Goal: Information Seeking & Learning: Learn about a topic

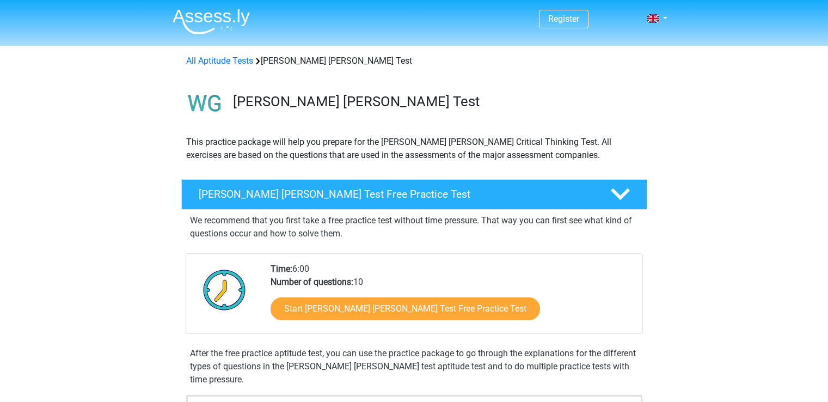
scroll to position [145, 0]
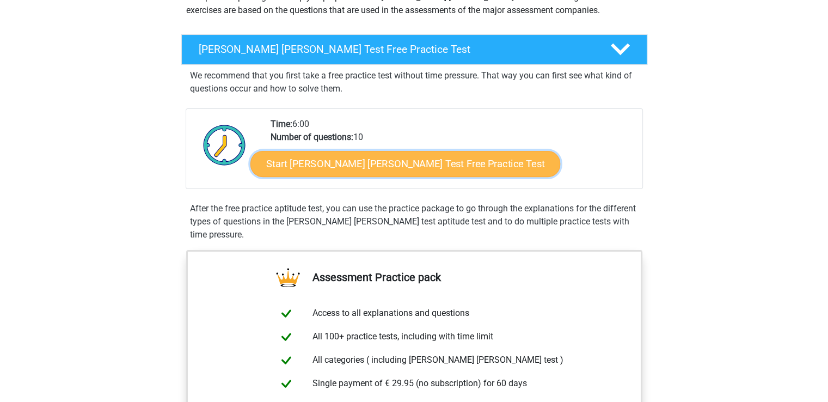
click at [324, 172] on link "Start Watson Glaser Test Free Practice Test" at bounding box center [405, 164] width 310 height 26
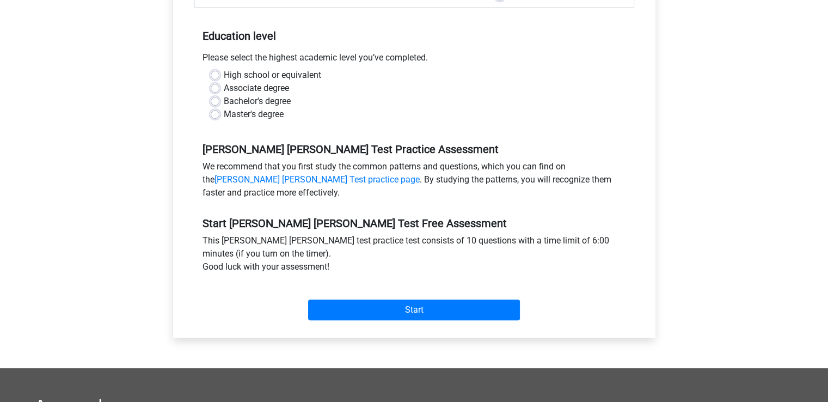
scroll to position [145, 0]
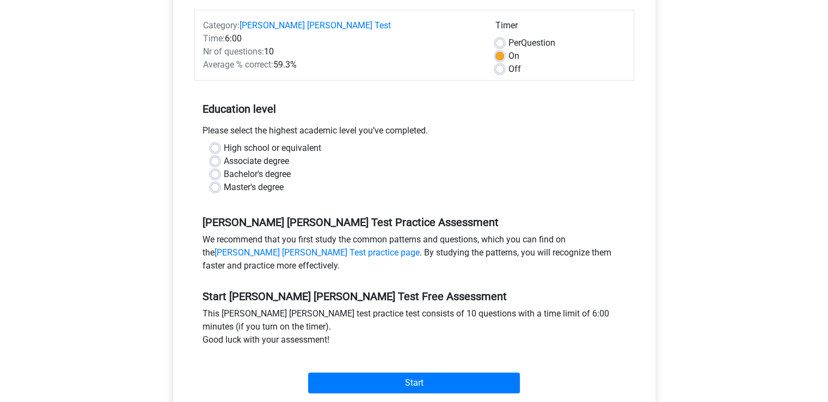
click at [257, 181] on label "Master's degree" at bounding box center [254, 187] width 60 height 13
click at [219, 181] on input "Master's degree" at bounding box center [215, 186] width 9 height 11
radio input "true"
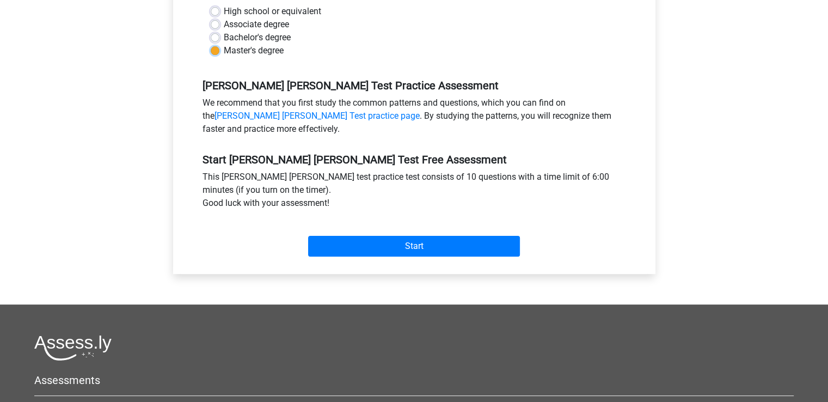
scroll to position [290, 0]
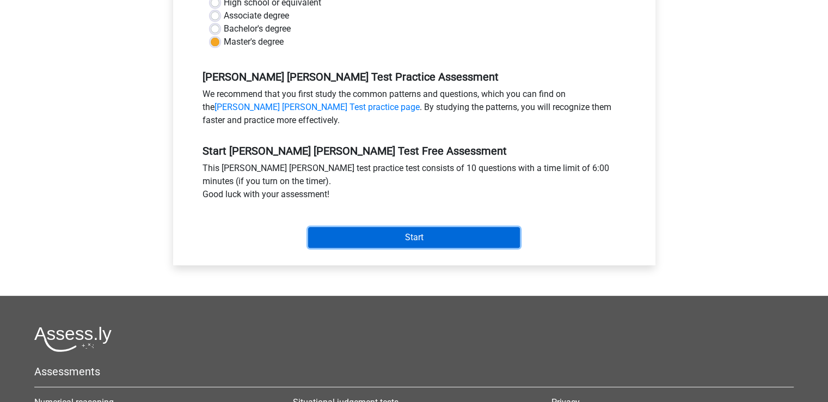
click at [396, 227] on input "Start" at bounding box center [414, 237] width 212 height 21
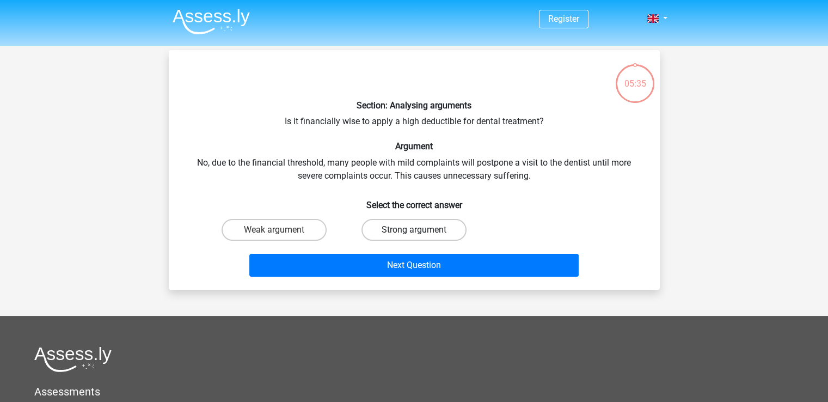
click at [390, 232] on label "Strong argument" at bounding box center [413, 230] width 105 height 22
click at [414, 232] on input "Strong argument" at bounding box center [417, 233] width 7 height 7
radio input "true"
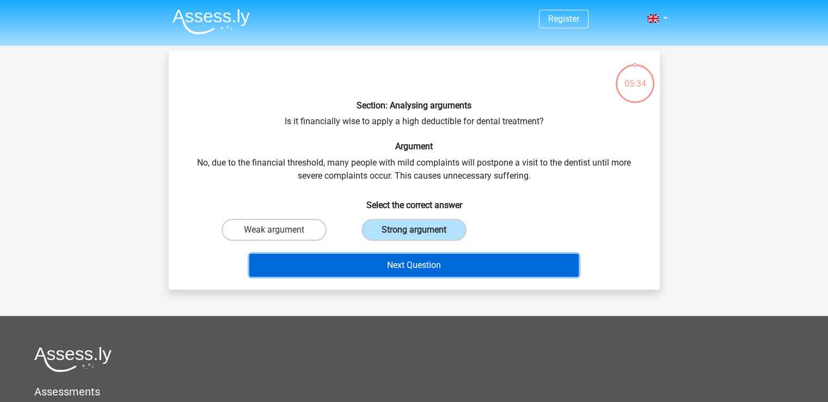
click at [390, 266] on button "Next Question" at bounding box center [413, 265] width 329 height 23
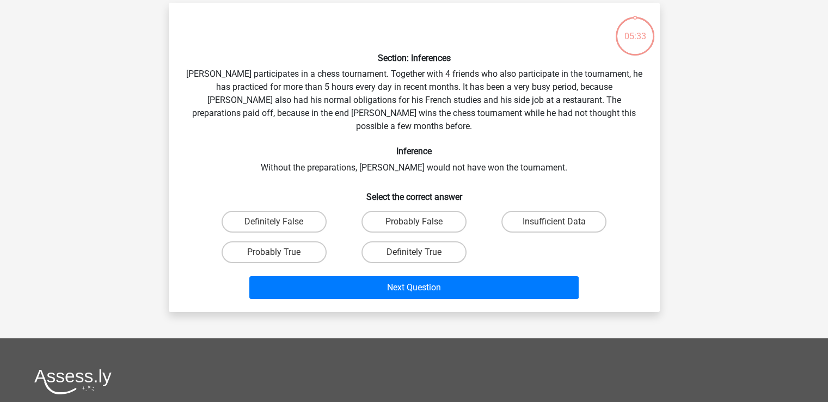
scroll to position [50, 0]
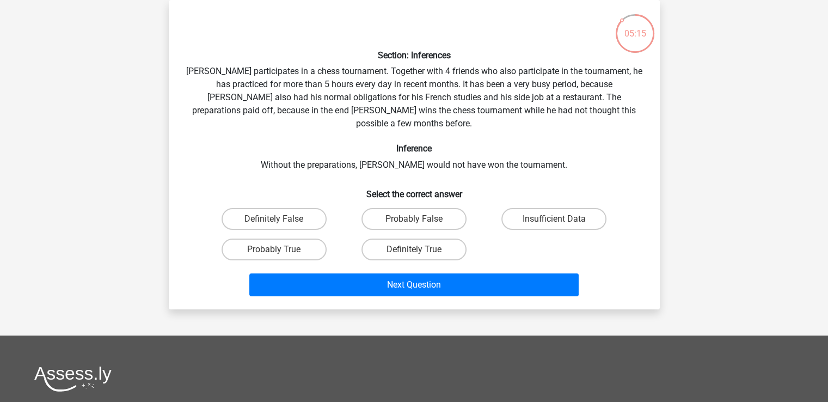
click at [697, 131] on div "Register Nederlands English" at bounding box center [414, 286] width 828 height 673
click at [293, 239] on label "Probably True" at bounding box center [274, 249] width 105 height 22
click at [281, 249] on input "Probably True" at bounding box center [277, 252] width 7 height 7
radio input "true"
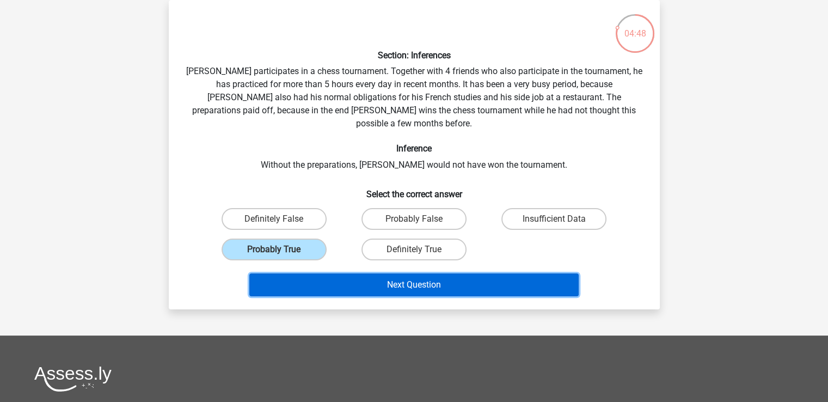
click at [333, 273] on button "Next Question" at bounding box center [413, 284] width 329 height 23
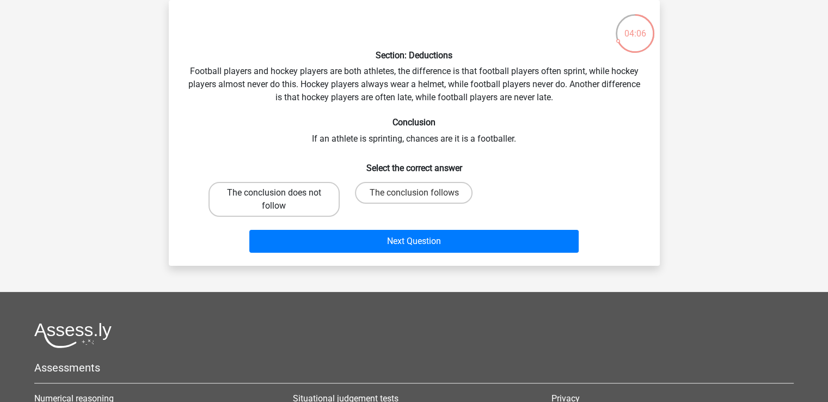
click at [298, 194] on label "The conclusion does not follow" at bounding box center [274, 199] width 131 height 35
click at [281, 194] on input "The conclusion does not follow" at bounding box center [277, 196] width 7 height 7
radio input "true"
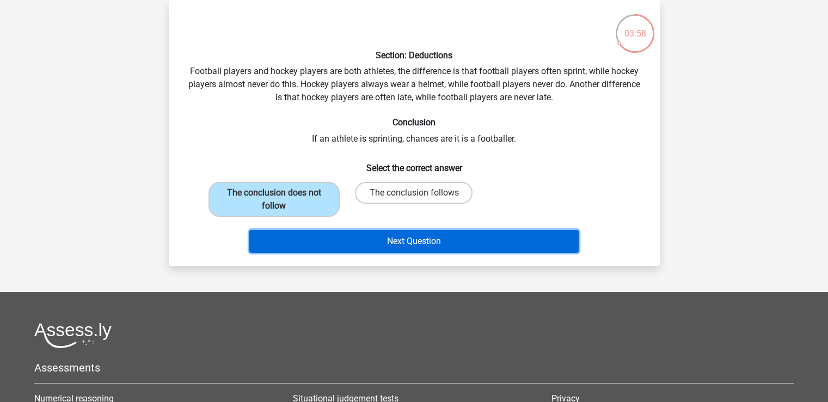
click at [453, 244] on button "Next Question" at bounding box center [413, 241] width 329 height 23
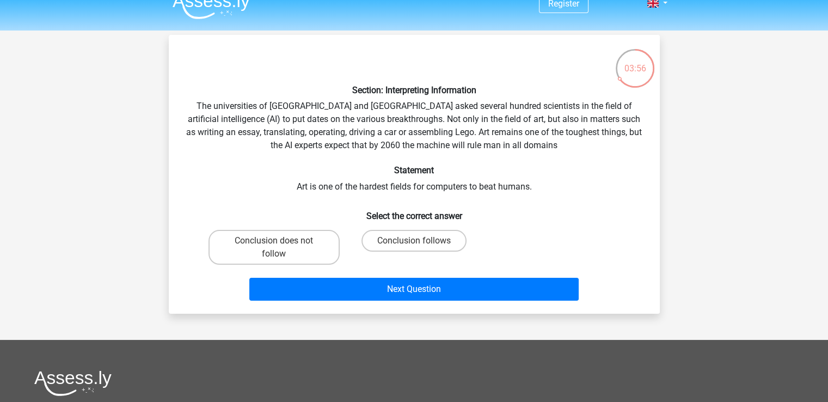
scroll to position [0, 0]
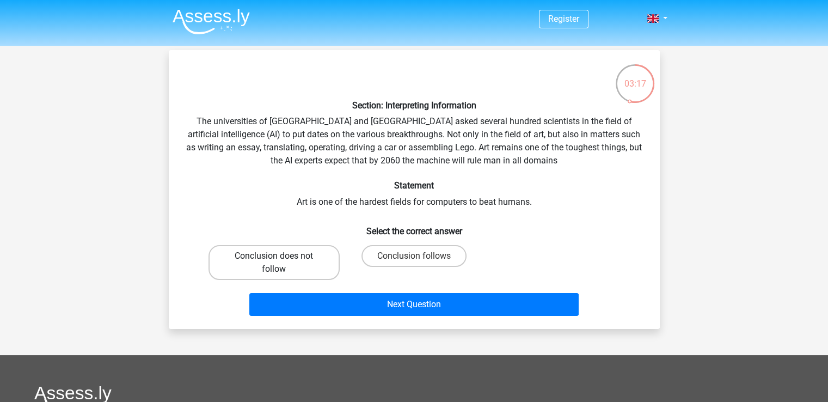
click at [312, 265] on label "Conclusion does not follow" at bounding box center [274, 262] width 131 height 35
click at [281, 263] on input "Conclusion does not follow" at bounding box center [277, 259] width 7 height 7
radio input "true"
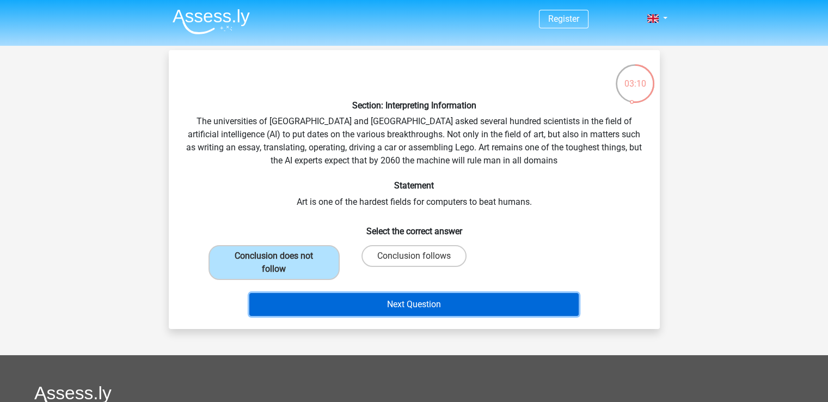
click at [459, 310] on button "Next Question" at bounding box center [413, 304] width 329 height 23
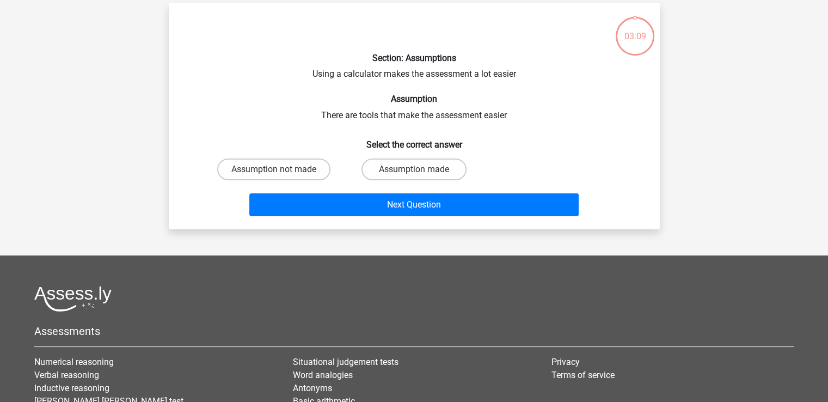
scroll to position [50, 0]
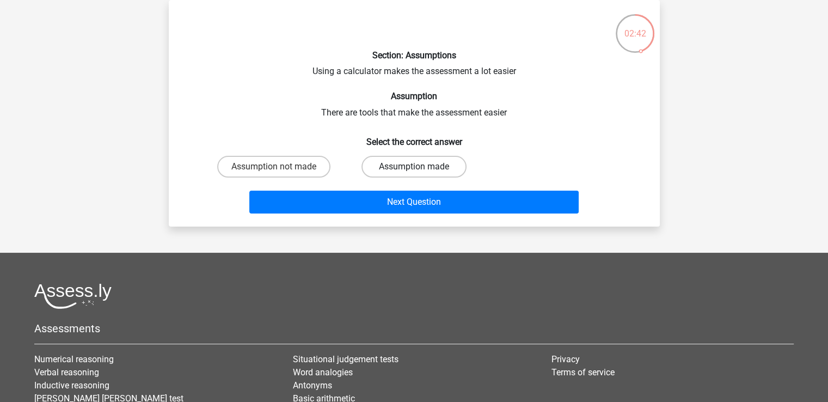
click at [407, 165] on label "Assumption made" at bounding box center [413, 167] width 105 height 22
click at [414, 167] on input "Assumption made" at bounding box center [417, 170] width 7 height 7
radio input "true"
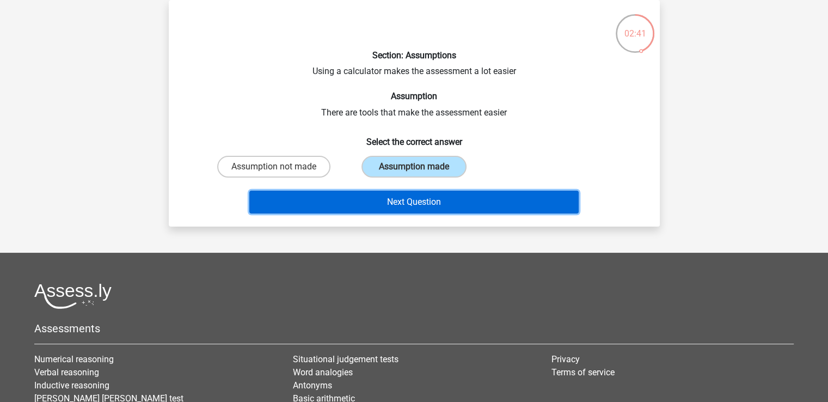
click at [400, 198] on button "Next Question" at bounding box center [413, 202] width 329 height 23
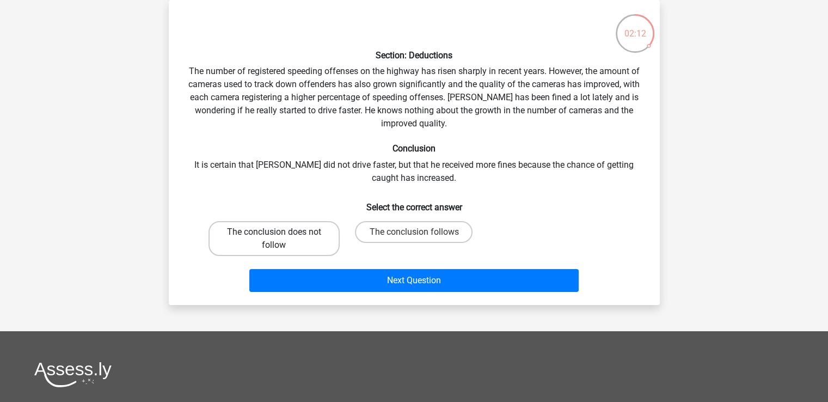
click at [314, 232] on label "The conclusion does not follow" at bounding box center [274, 238] width 131 height 35
click at [281, 232] on input "The conclusion does not follow" at bounding box center [277, 235] width 7 height 7
radio input "true"
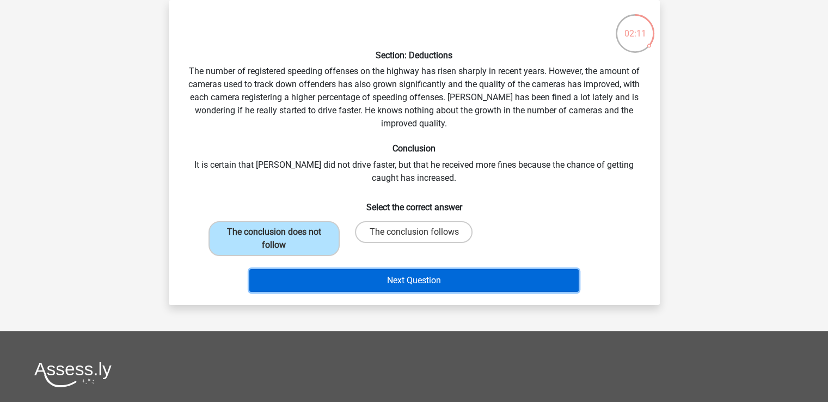
click at [372, 286] on button "Next Question" at bounding box center [413, 280] width 329 height 23
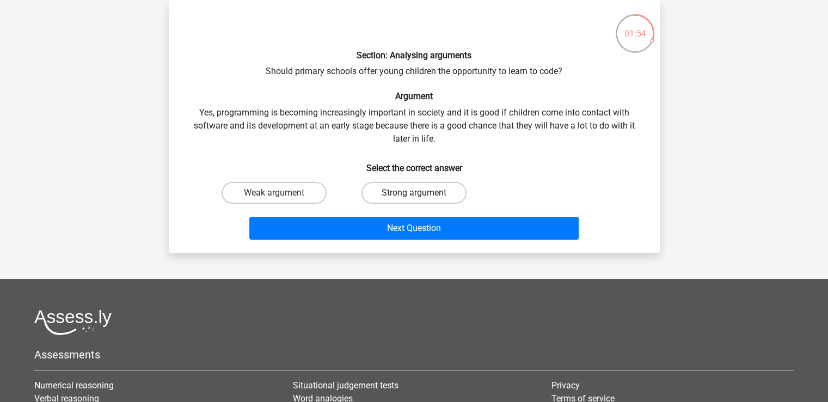
click at [397, 187] on label "Strong argument" at bounding box center [413, 193] width 105 height 22
click at [414, 193] on input "Strong argument" at bounding box center [417, 196] width 7 height 7
radio input "true"
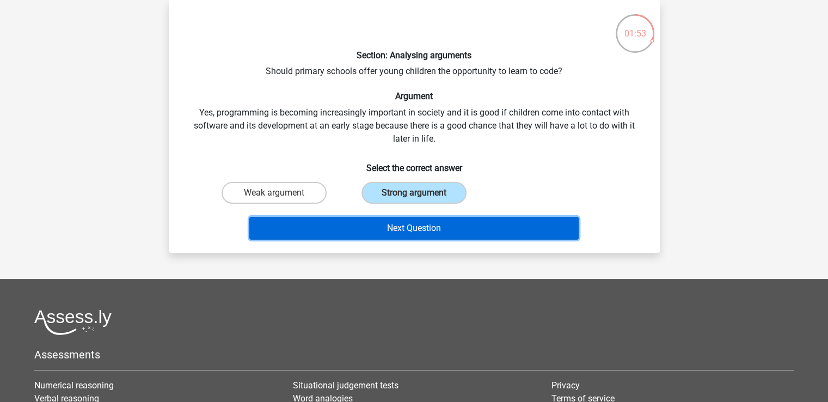
click at [387, 225] on button "Next Question" at bounding box center [413, 228] width 329 height 23
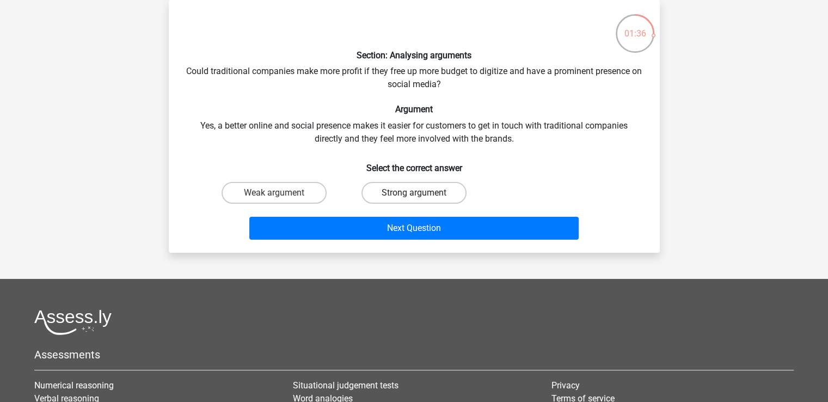
click at [458, 190] on label "Strong argument" at bounding box center [413, 193] width 105 height 22
click at [421, 193] on input "Strong argument" at bounding box center [417, 196] width 7 height 7
radio input "true"
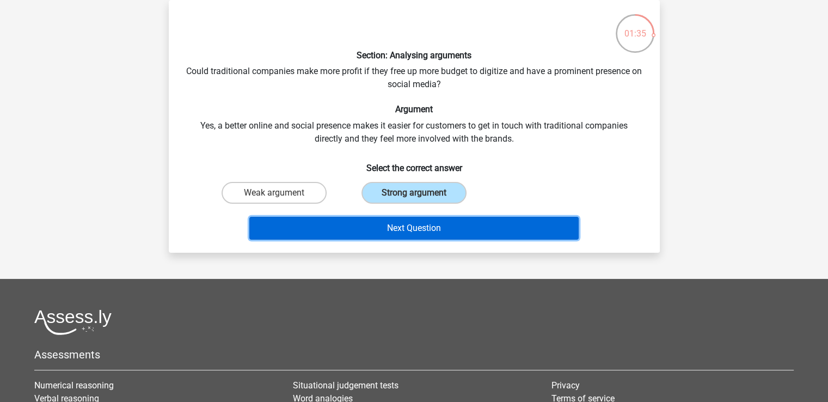
click at [448, 226] on button "Next Question" at bounding box center [413, 228] width 329 height 23
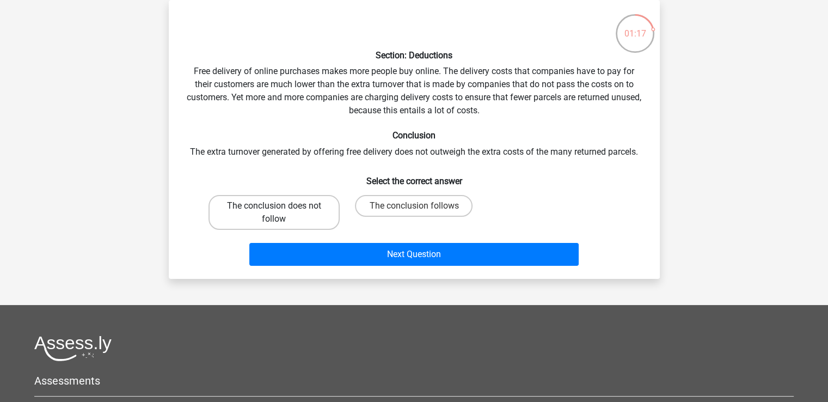
click at [302, 204] on label "The conclusion does not follow" at bounding box center [274, 212] width 131 height 35
click at [281, 206] on input "The conclusion does not follow" at bounding box center [277, 209] width 7 height 7
radio input "true"
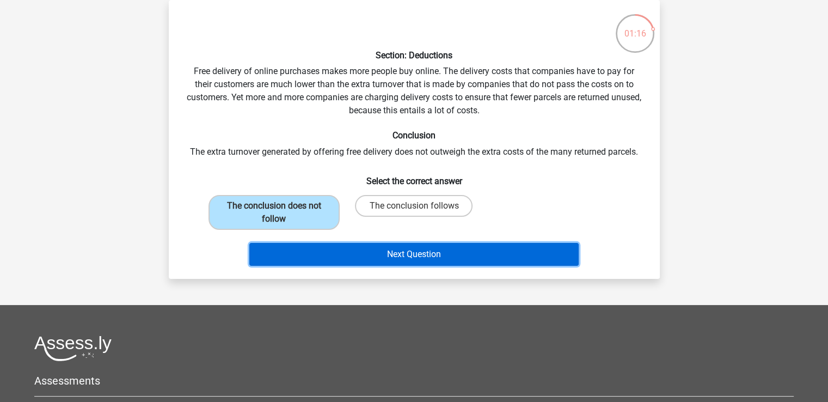
click at [373, 251] on button "Next Question" at bounding box center [413, 254] width 329 height 23
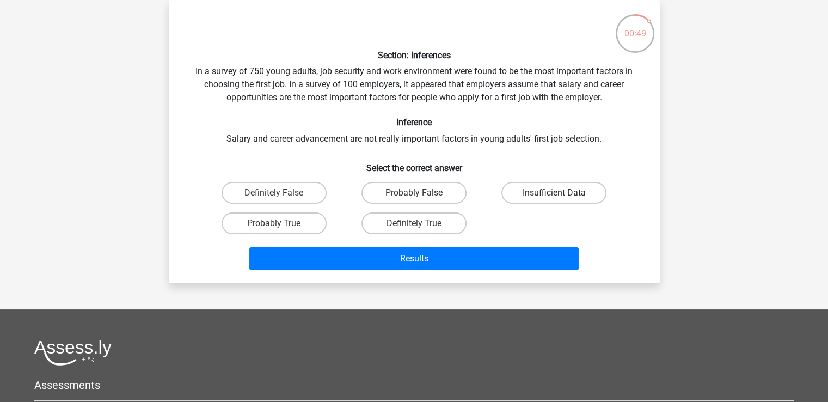
click at [563, 189] on label "Insufficient Data" at bounding box center [553, 193] width 105 height 22
click at [561, 193] on input "Insufficient Data" at bounding box center [557, 196] width 7 height 7
radio input "true"
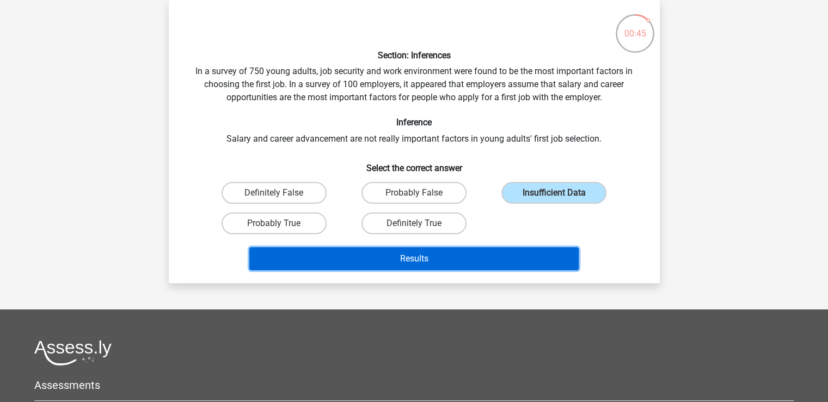
click at [528, 262] on button "Results" at bounding box center [413, 258] width 329 height 23
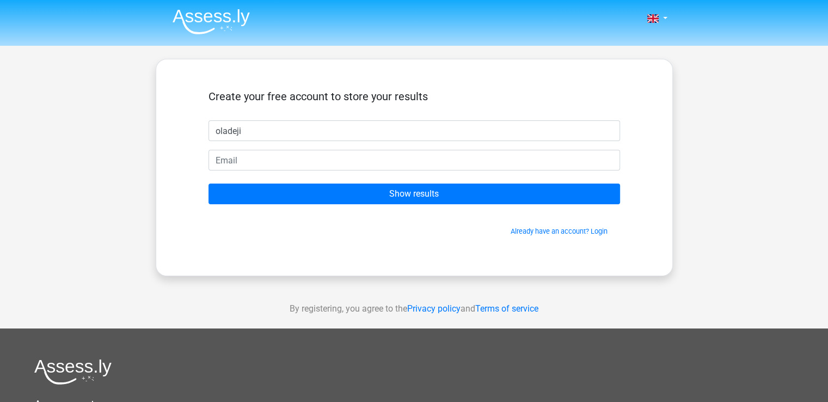
type input "oladeji"
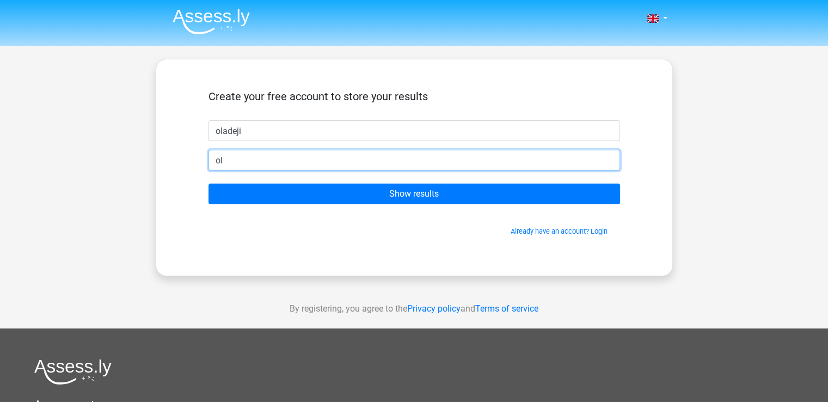
type input "oladejialu@gmail.com"
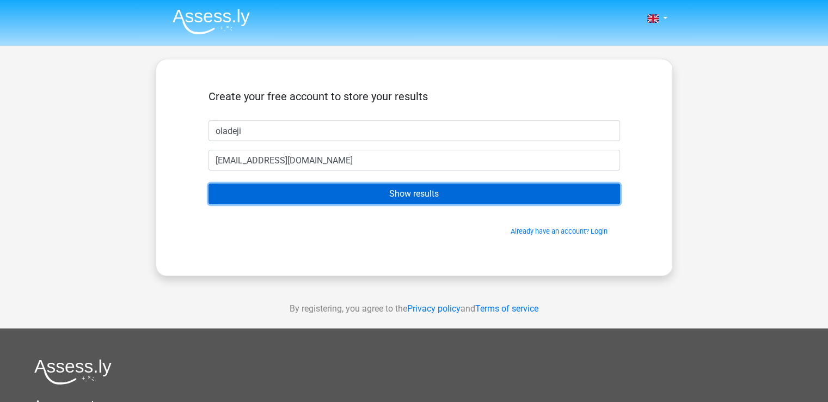
click at [418, 192] on input "Show results" at bounding box center [415, 193] width 412 height 21
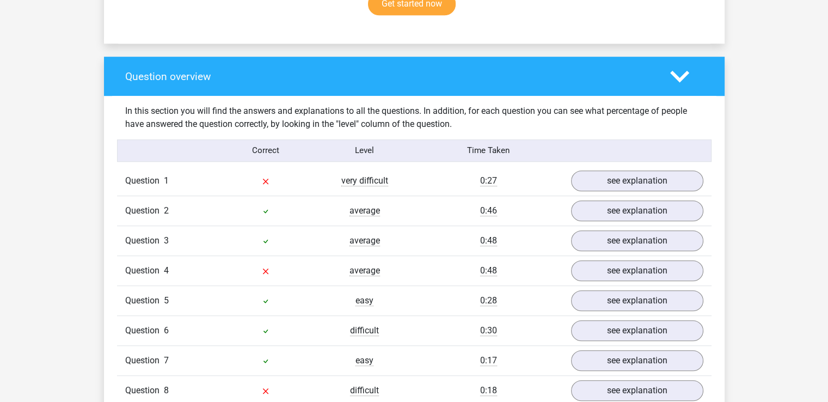
scroll to position [758, 0]
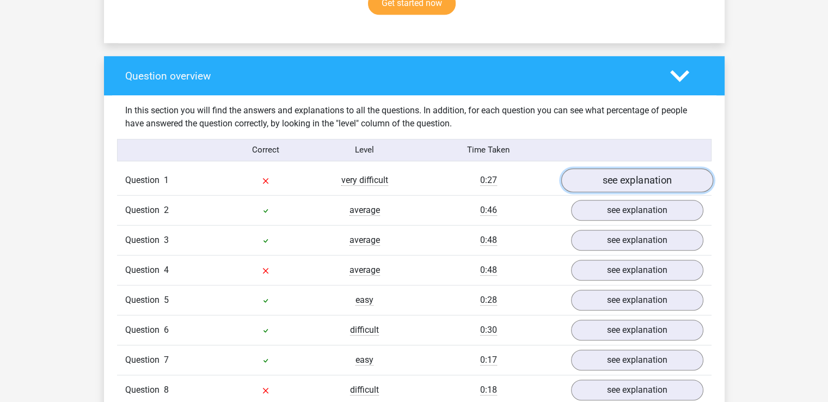
click at [670, 171] on link "see explanation" at bounding box center [637, 180] width 152 height 24
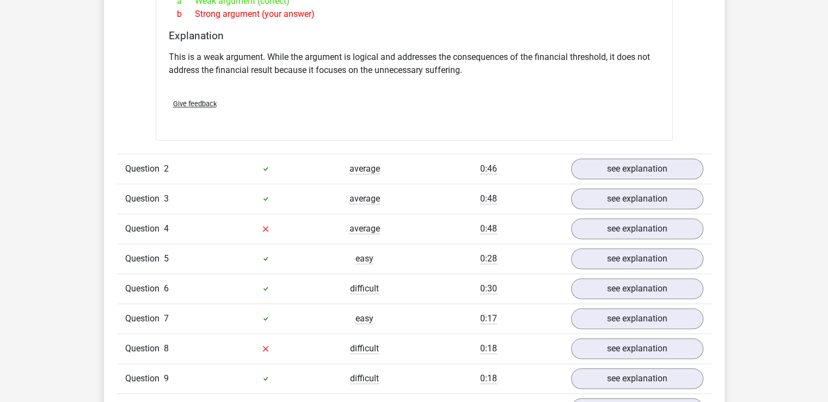
scroll to position [1093, 0]
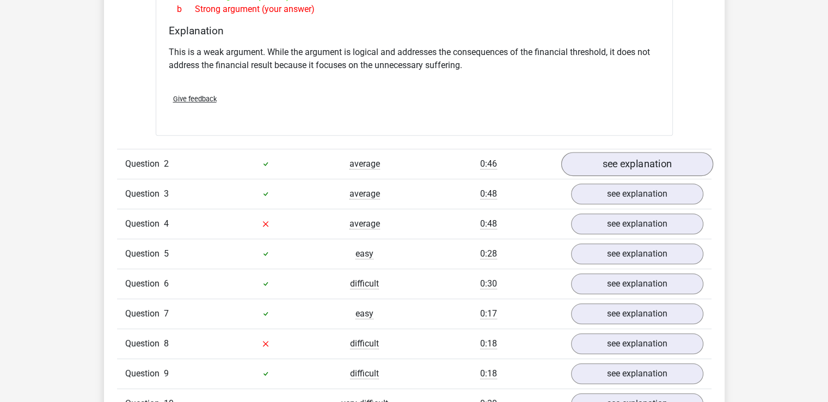
click at [666, 152] on link "see explanation" at bounding box center [637, 164] width 152 height 24
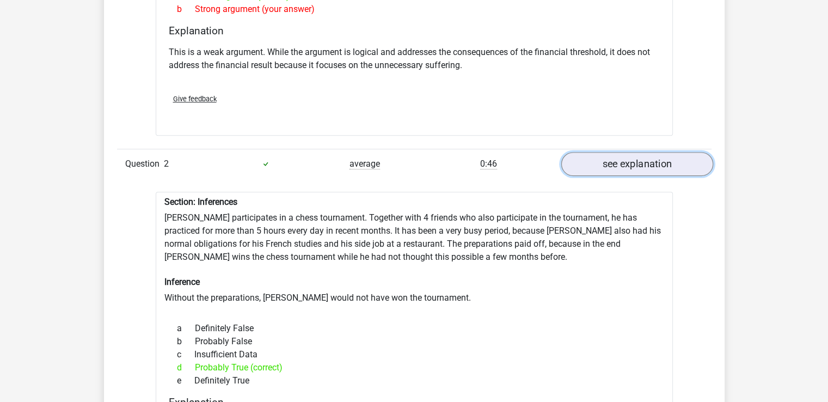
click at [652, 152] on link "see explanation" at bounding box center [637, 164] width 152 height 24
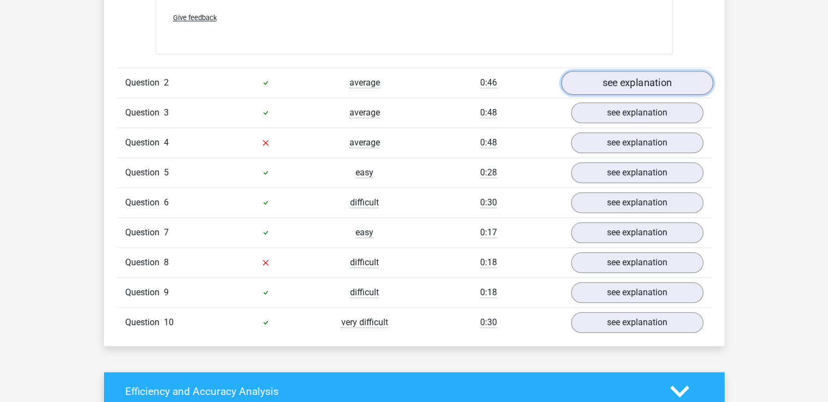
scroll to position [1159, 0]
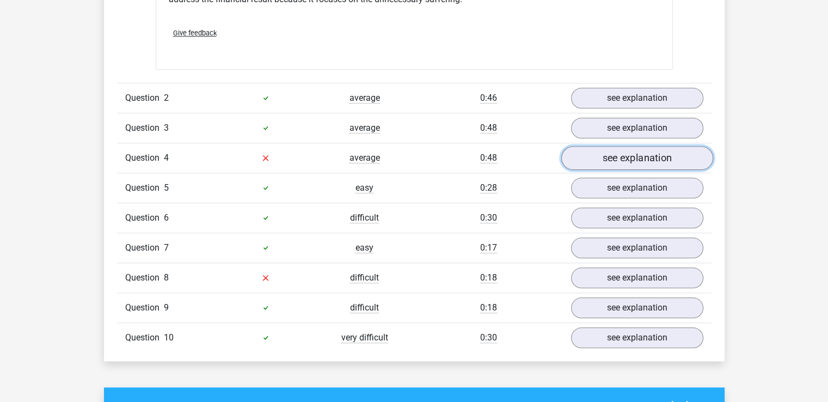
click at [624, 148] on link "see explanation" at bounding box center [637, 158] width 152 height 24
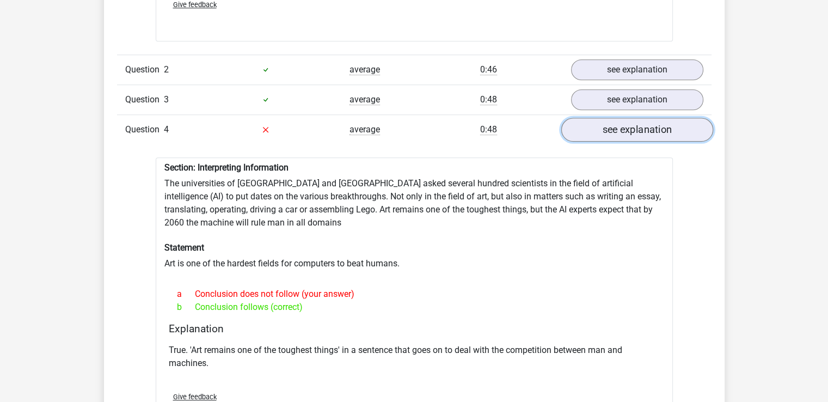
scroll to position [1218, 0]
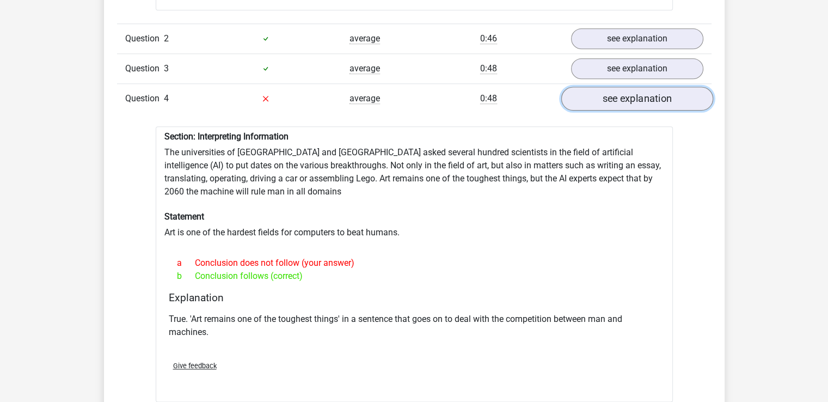
click at [650, 94] on link "see explanation" at bounding box center [637, 99] width 152 height 24
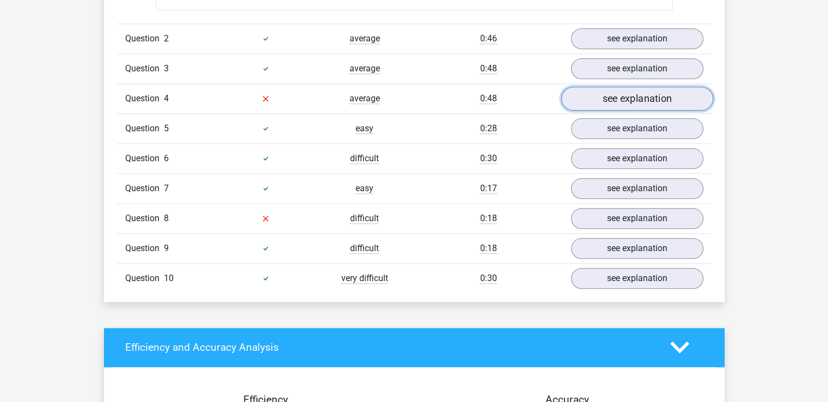
click at [666, 87] on link "see explanation" at bounding box center [637, 99] width 152 height 24
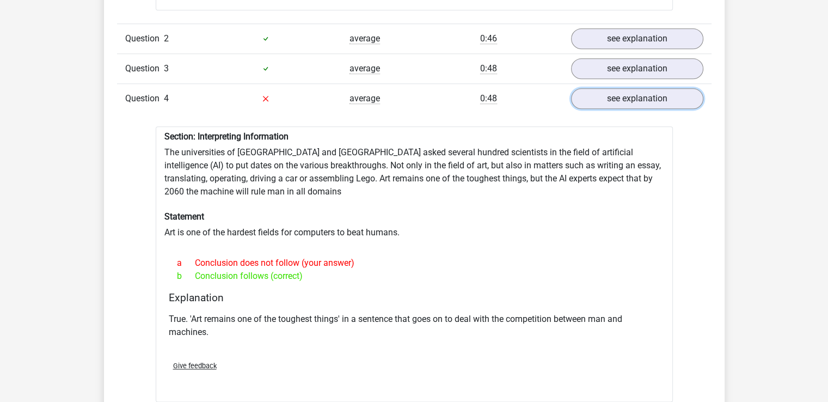
click at [656, 88] on link "see explanation" at bounding box center [637, 98] width 132 height 21
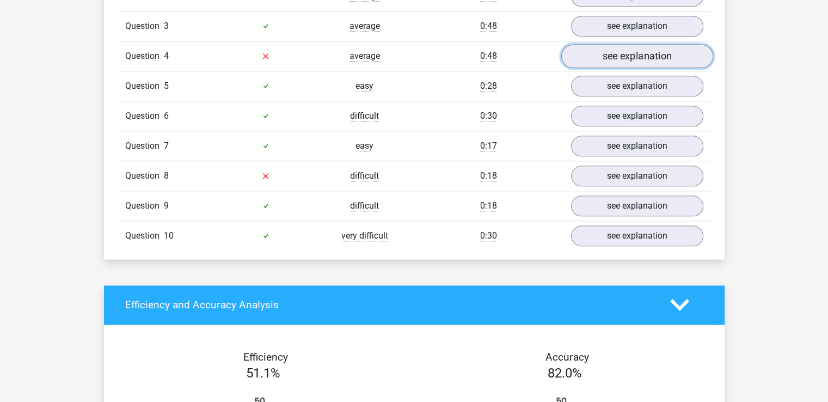
scroll to position [1266, 0]
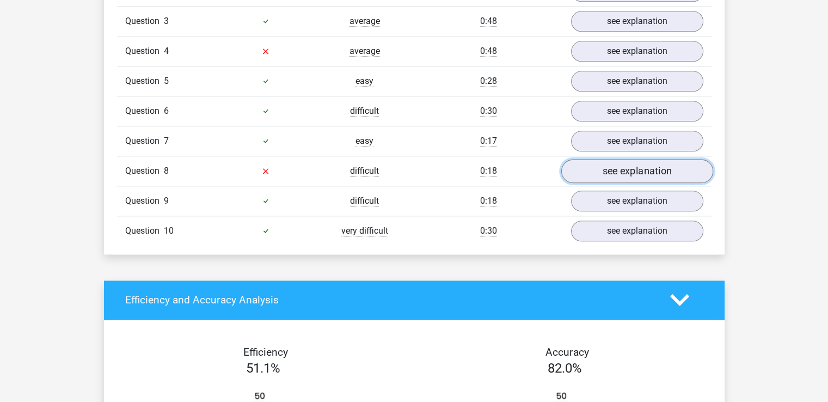
click at [637, 162] on link "see explanation" at bounding box center [637, 171] width 152 height 24
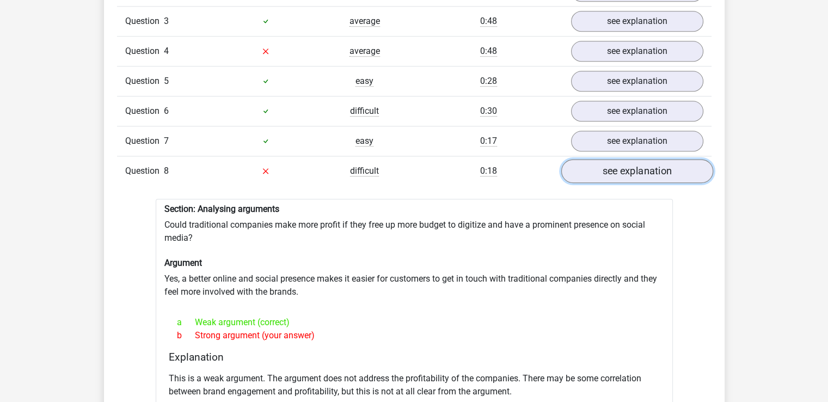
click at [634, 159] on link "see explanation" at bounding box center [637, 171] width 152 height 24
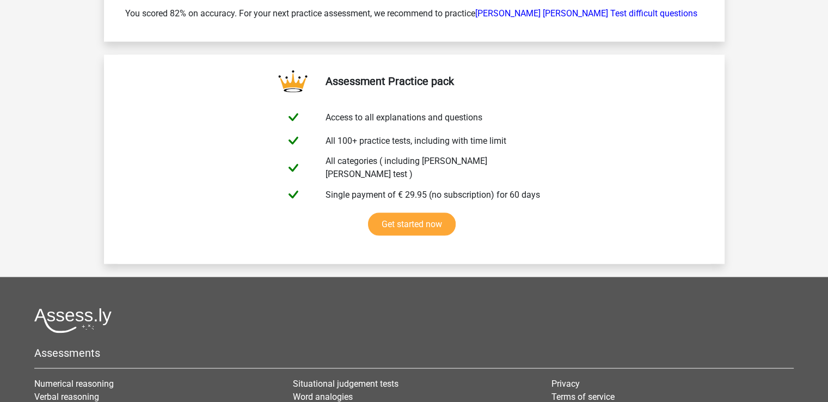
scroll to position [2090, 0]
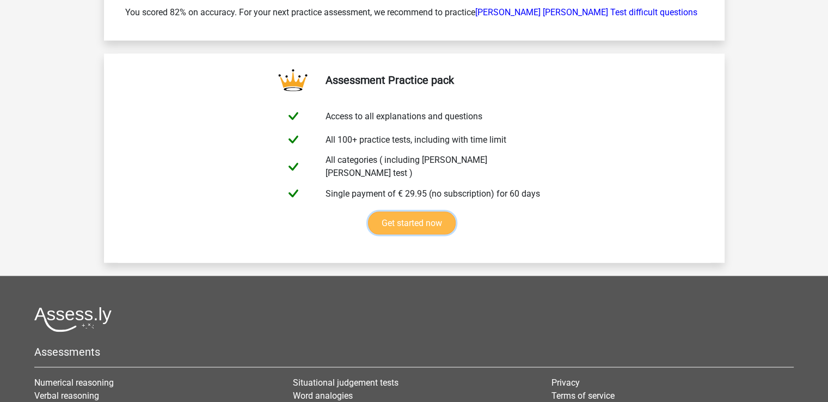
click at [418, 216] on link "Get started now" at bounding box center [412, 223] width 88 height 23
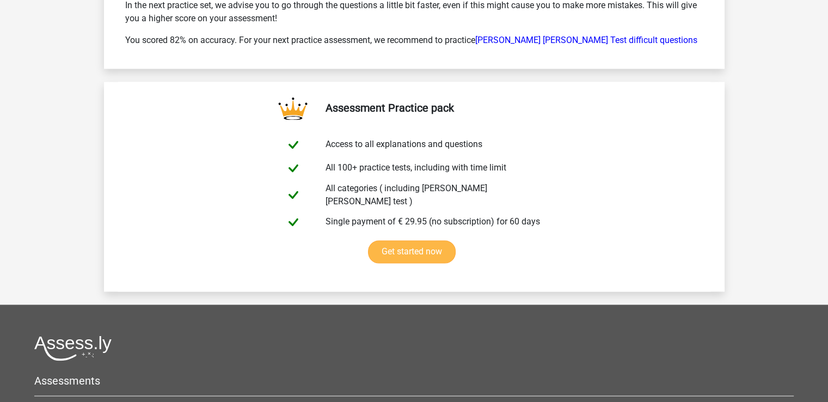
scroll to position [1728, 0]
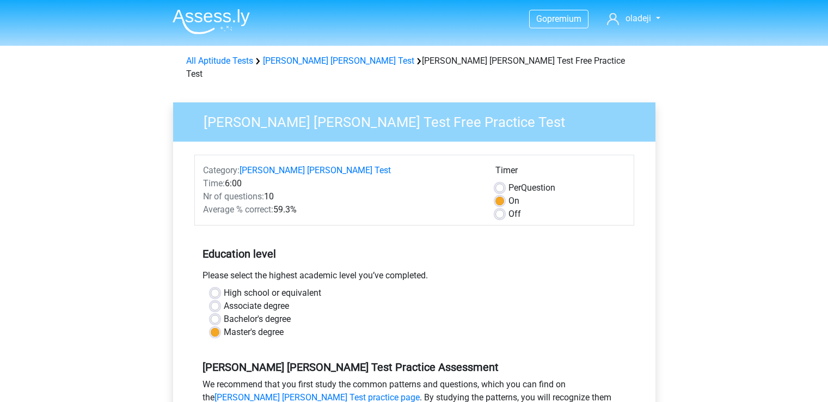
scroll to position [290, 0]
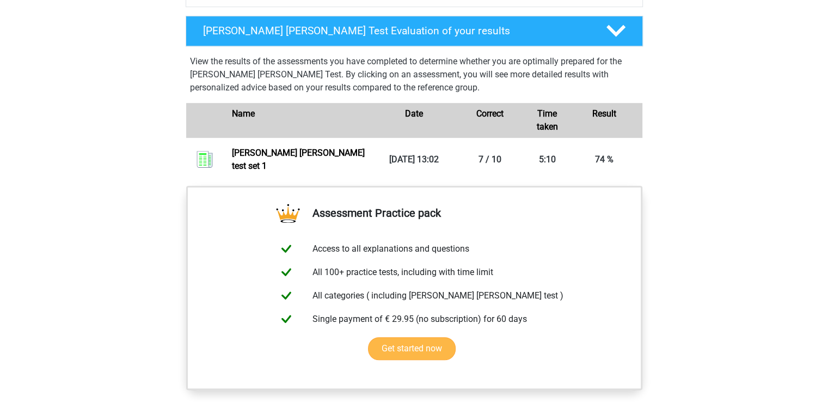
scroll to position [863, 0]
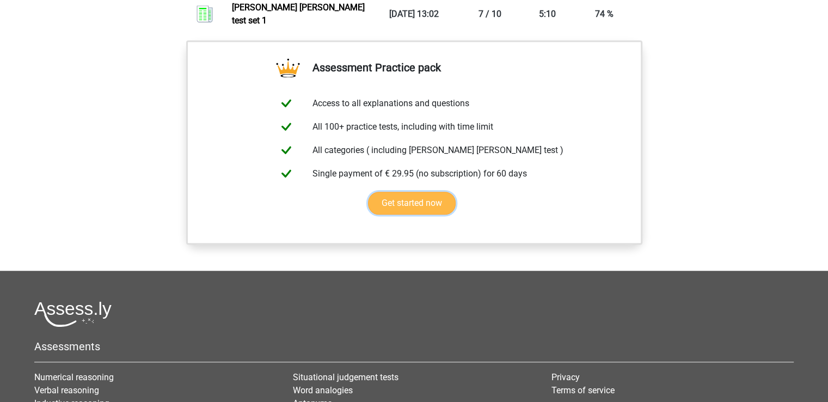
click at [406, 200] on link "Get started now" at bounding box center [412, 203] width 88 height 23
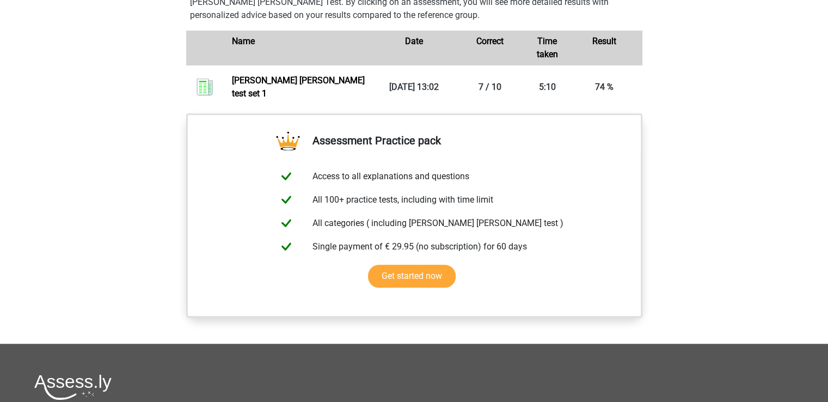
scroll to position [573, 0]
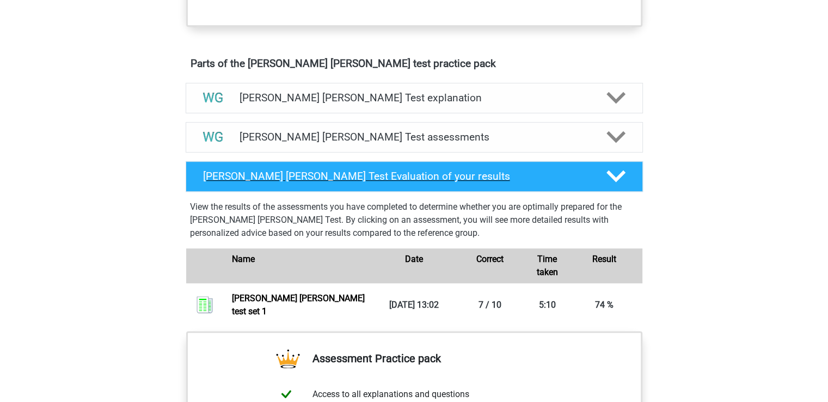
click at [379, 170] on h4 "[PERSON_NAME] [PERSON_NAME] Test Evaluation of your results" at bounding box center [396, 176] width 386 height 13
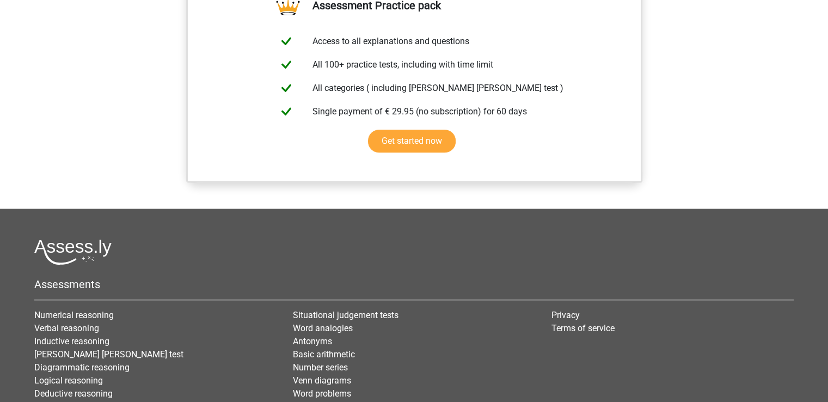
scroll to position [501, 0]
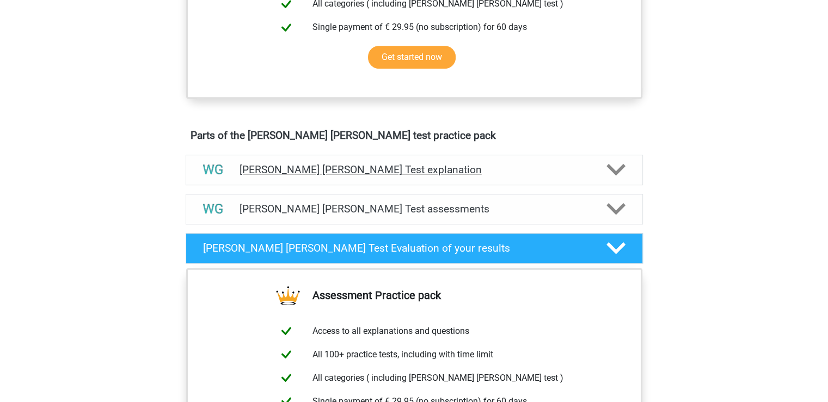
click at [489, 179] on div "Watson Glaser Test explanation" at bounding box center [414, 170] width 457 height 30
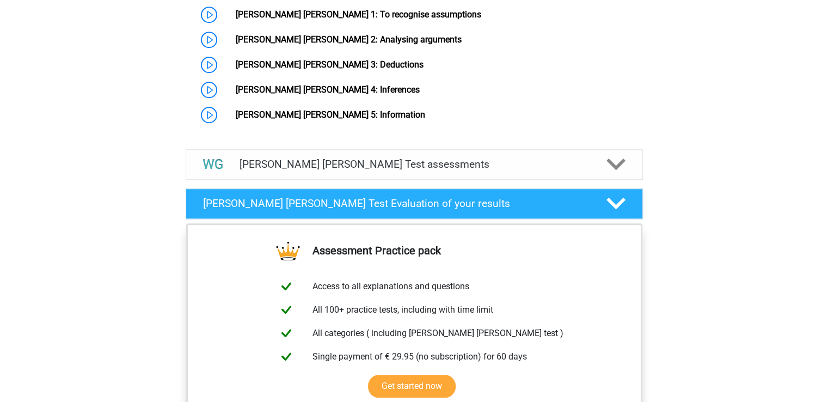
scroll to position [936, 0]
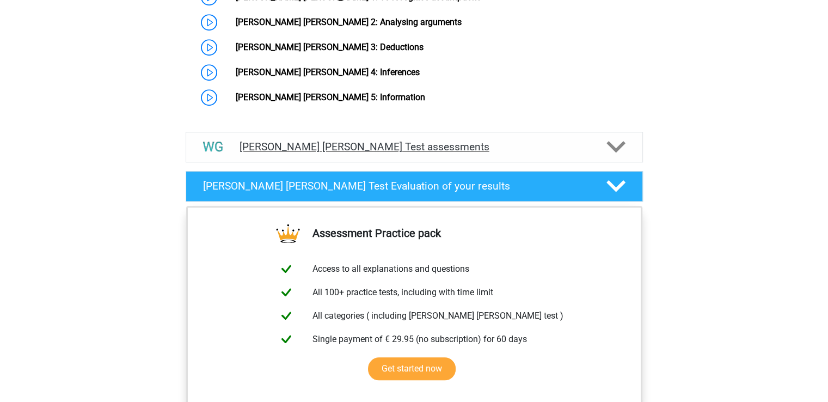
click at [537, 140] on h4 "Watson Glaser Test assessments" at bounding box center [415, 146] width 350 height 13
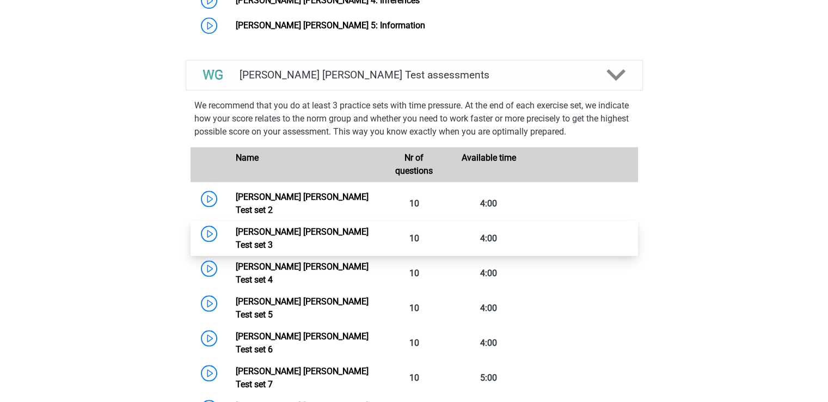
scroll to position [790, 0]
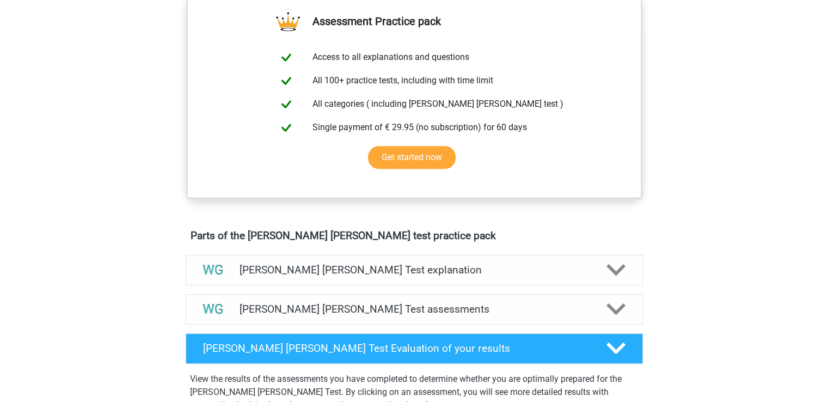
scroll to position [436, 0]
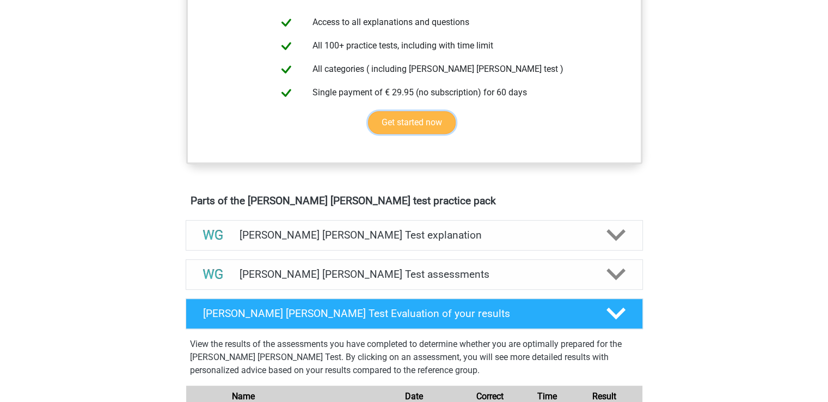
click at [404, 115] on link "Get started now" at bounding box center [412, 122] width 88 height 23
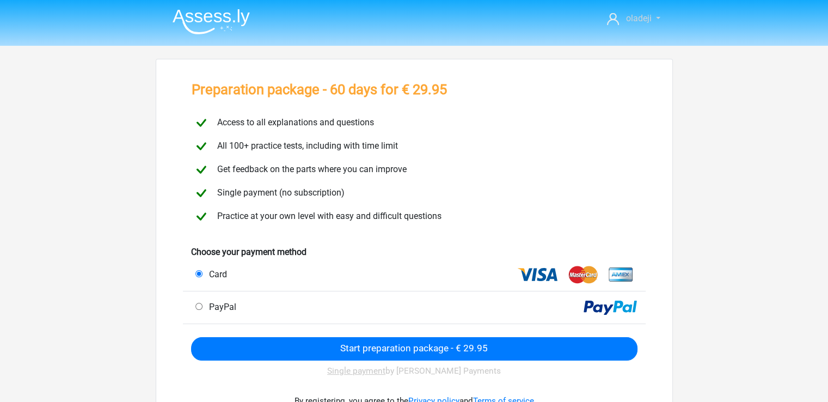
click at [657, 13] on link "oladeji" at bounding box center [634, 18] width 62 height 13
click at [634, 63] on link "Logout" at bounding box center [625, 69] width 75 height 17
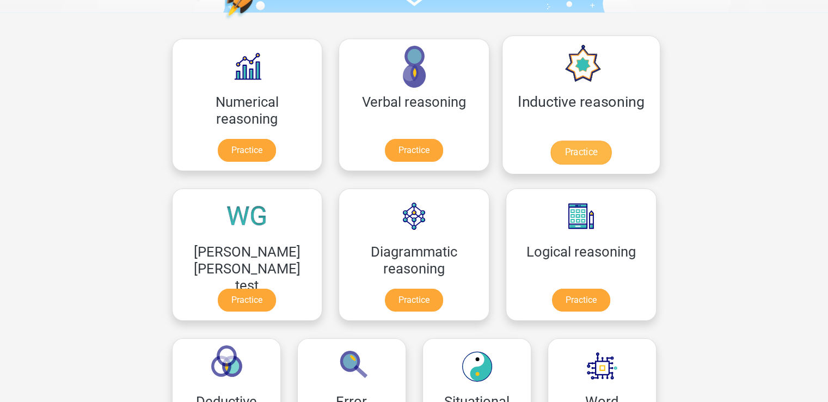
scroll to position [145, 0]
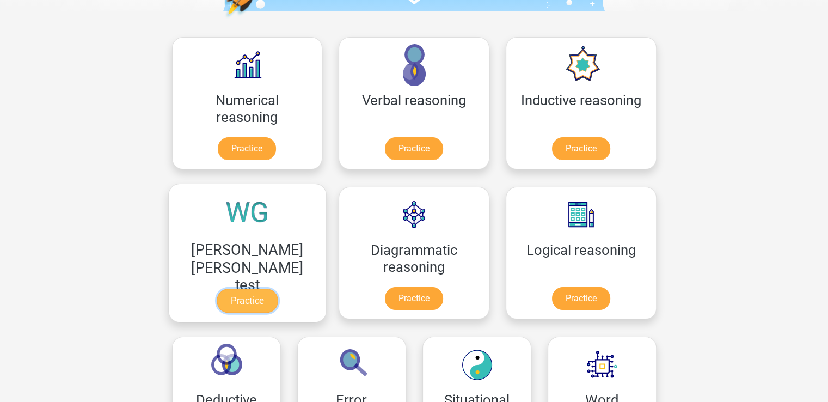
click at [278, 289] on link "Practice" at bounding box center [247, 301] width 61 height 24
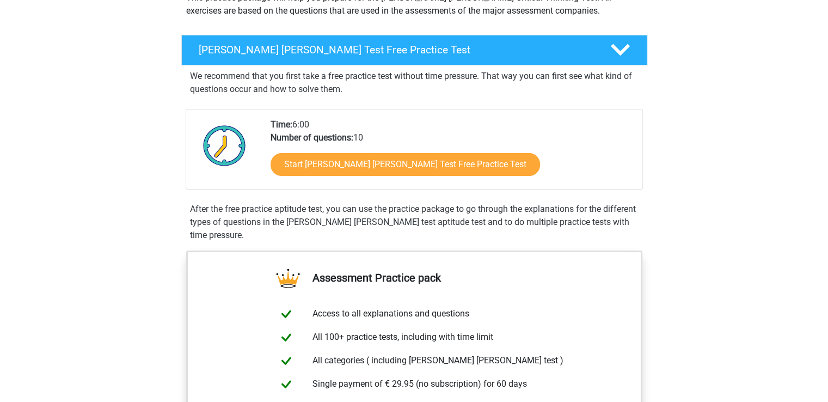
scroll to position [145, 0]
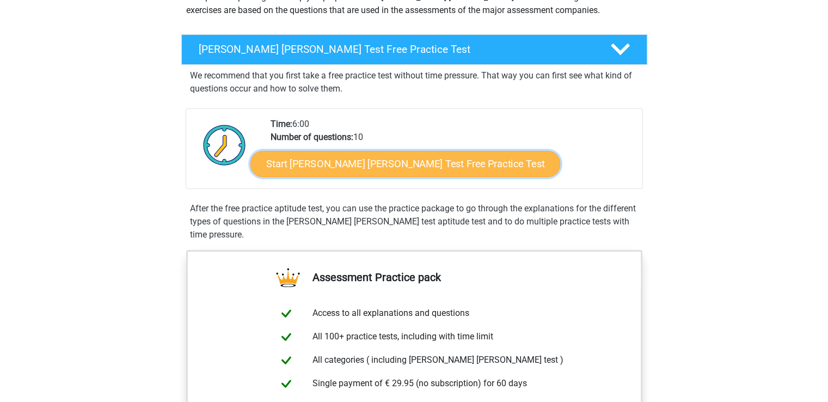
click at [390, 161] on link "Start Watson Glaser Test Free Practice Test" at bounding box center [405, 164] width 310 height 26
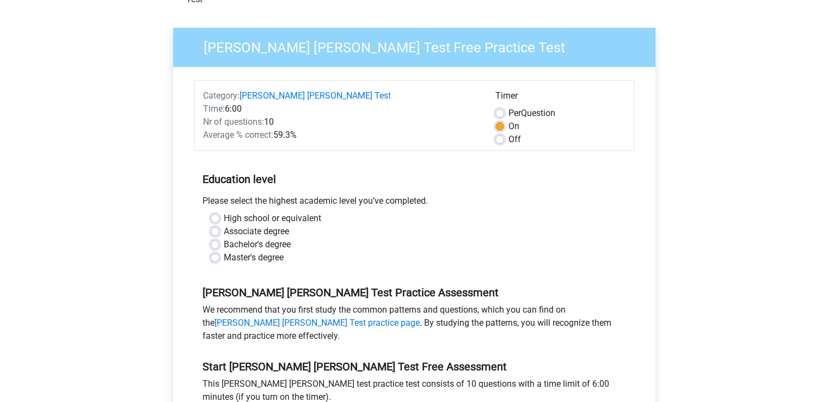
scroll to position [290, 0]
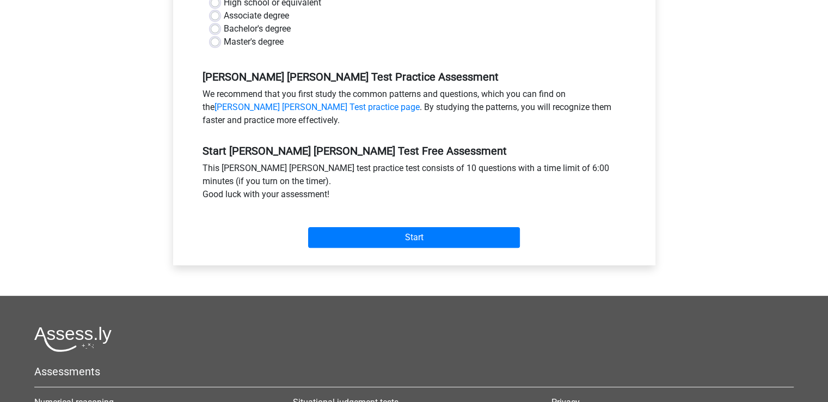
click at [250, 35] on label "Master's degree" at bounding box center [254, 41] width 60 height 13
click at [219, 35] on input "Master's degree" at bounding box center [215, 40] width 9 height 11
radio input "true"
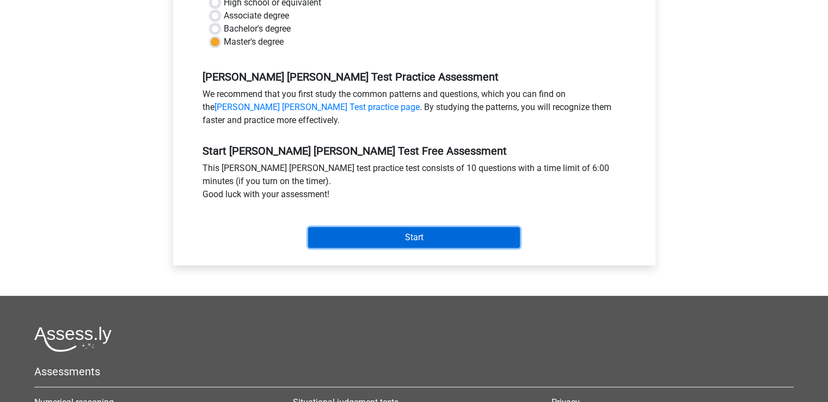
click at [375, 227] on input "Start" at bounding box center [414, 237] width 212 height 21
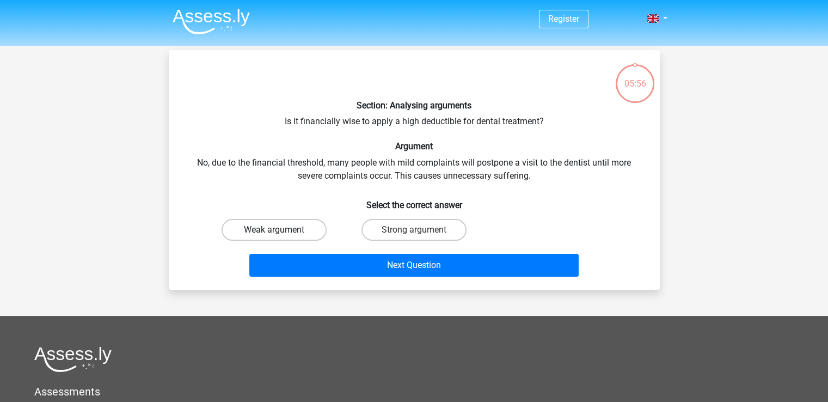
click at [285, 223] on label "Weak argument" at bounding box center [274, 230] width 105 height 22
click at [281, 230] on input "Weak argument" at bounding box center [277, 233] width 7 height 7
radio input "true"
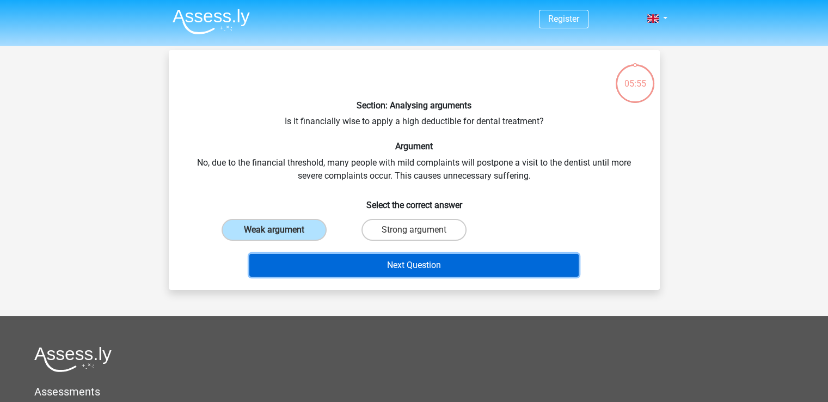
click at [366, 269] on button "Next Question" at bounding box center [413, 265] width 329 height 23
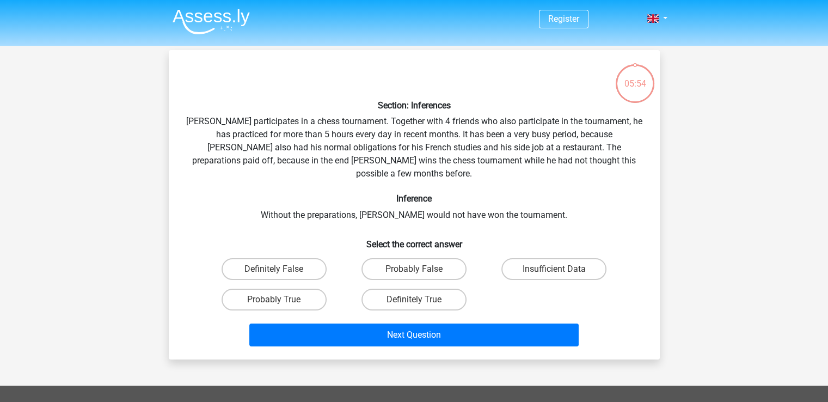
scroll to position [50, 0]
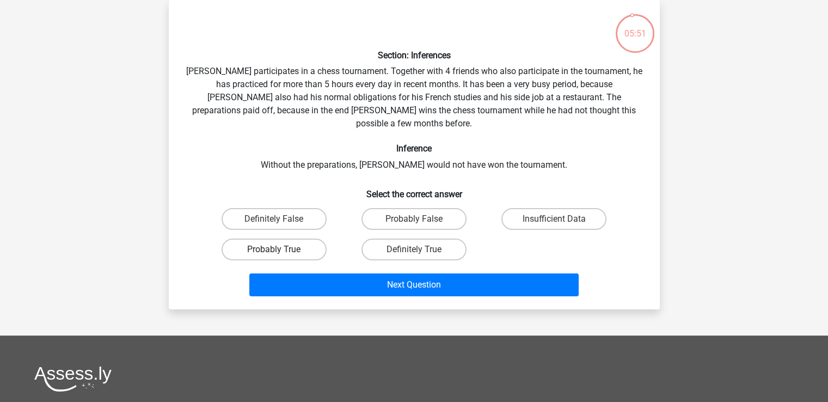
click at [285, 238] on label "Probably True" at bounding box center [274, 249] width 105 height 22
click at [281, 249] on input "Probably True" at bounding box center [277, 252] width 7 height 7
radio input "true"
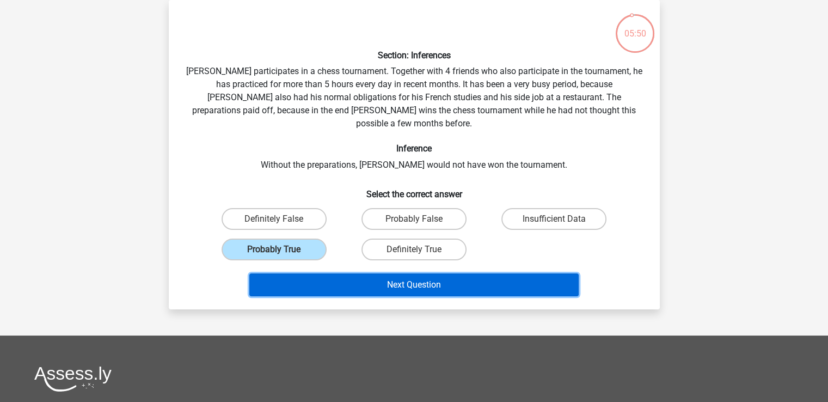
click at [318, 273] on button "Next Question" at bounding box center [413, 284] width 329 height 23
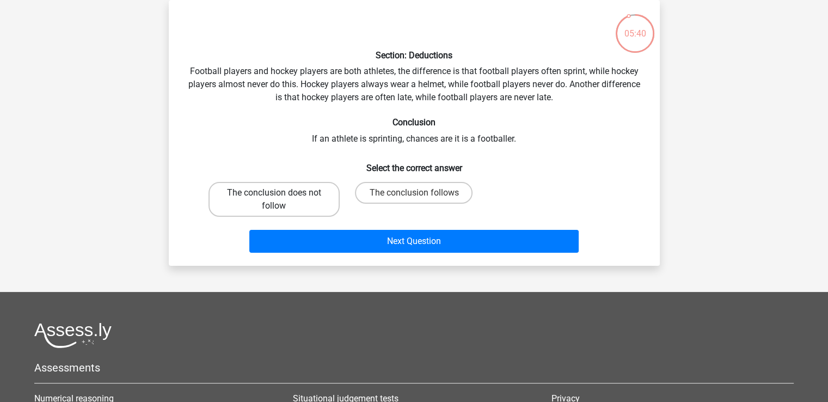
click at [307, 198] on label "The conclusion does not follow" at bounding box center [274, 199] width 131 height 35
click at [281, 198] on input "The conclusion does not follow" at bounding box center [277, 196] width 7 height 7
radio input "true"
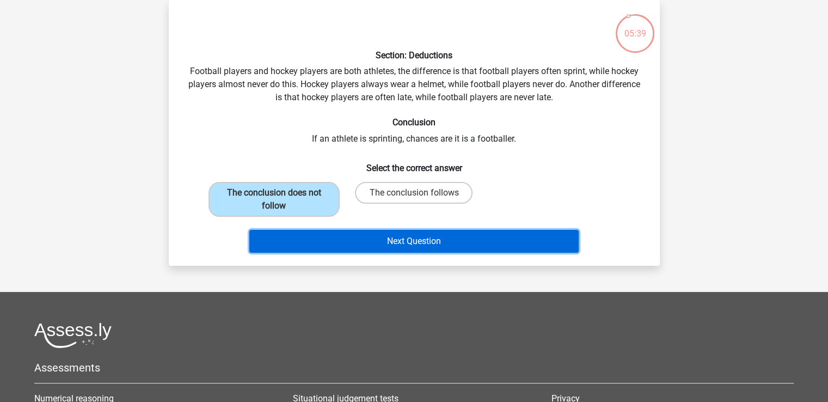
click at [336, 251] on button "Next Question" at bounding box center [413, 241] width 329 height 23
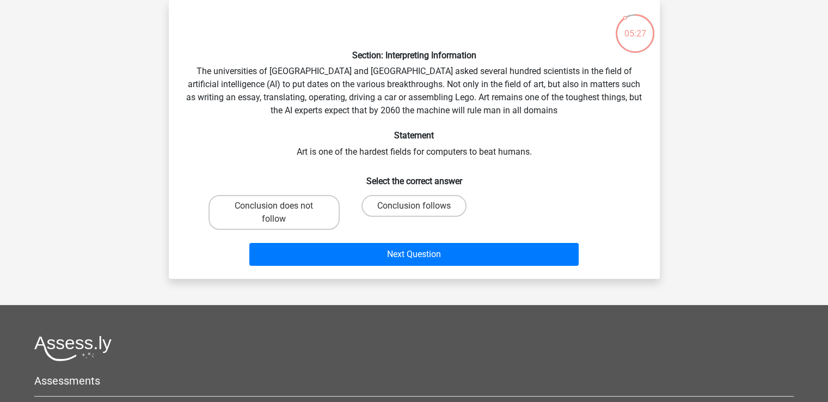
click at [419, 216] on div "Conclusion follows" at bounding box center [413, 212] width 131 height 35
click at [419, 197] on label "Conclusion follows" at bounding box center [413, 206] width 105 height 22
click at [419, 206] on input "Conclusion follows" at bounding box center [417, 209] width 7 height 7
radio input "true"
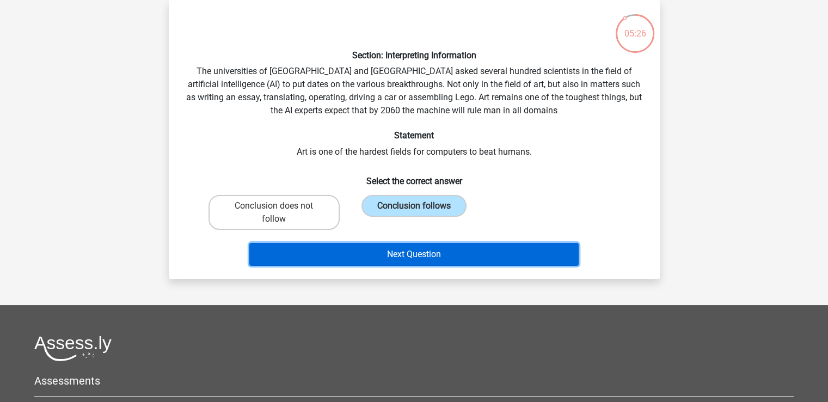
click at [419, 256] on button "Next Question" at bounding box center [413, 254] width 329 height 23
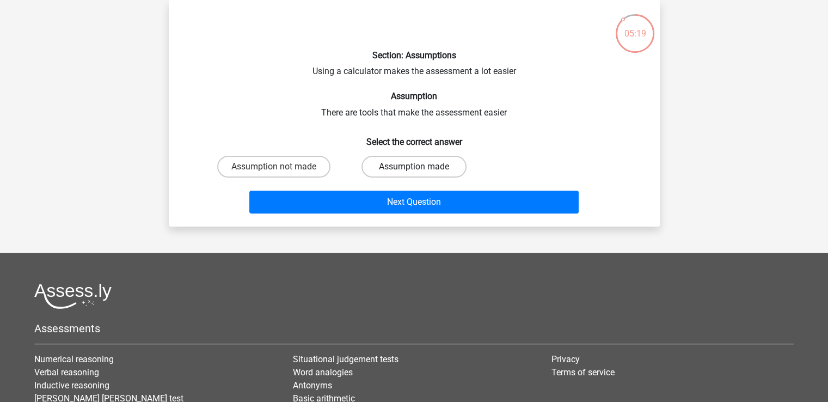
click at [413, 170] on label "Assumption made" at bounding box center [413, 167] width 105 height 22
click at [414, 170] on input "Assumption made" at bounding box center [417, 170] width 7 height 7
radio input "true"
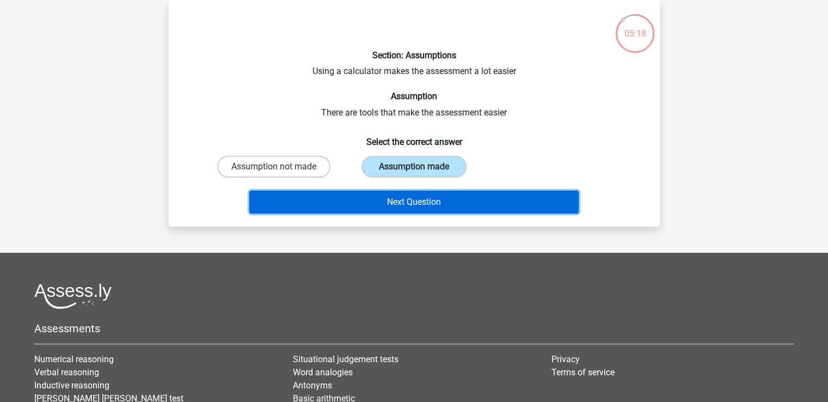
click at [432, 198] on button "Next Question" at bounding box center [413, 202] width 329 height 23
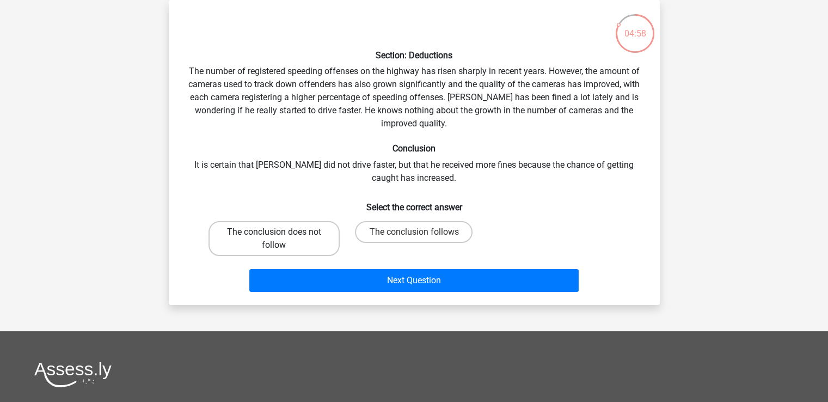
click at [285, 238] on label "The conclusion does not follow" at bounding box center [274, 238] width 131 height 35
click at [281, 238] on input "The conclusion does not follow" at bounding box center [277, 235] width 7 height 7
radio input "true"
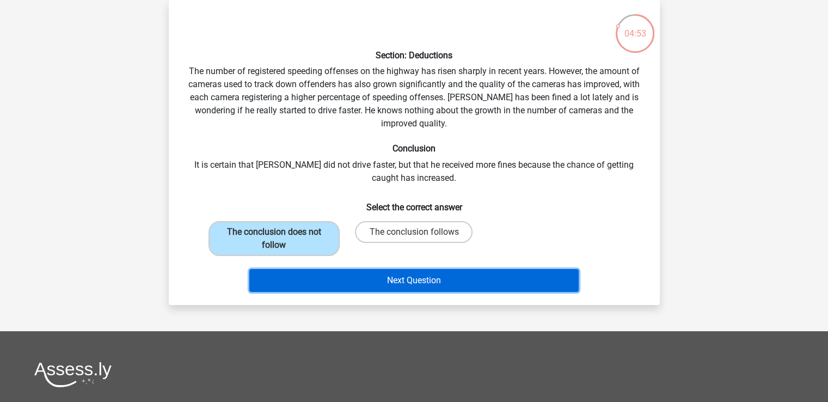
click at [380, 282] on button "Next Question" at bounding box center [413, 280] width 329 height 23
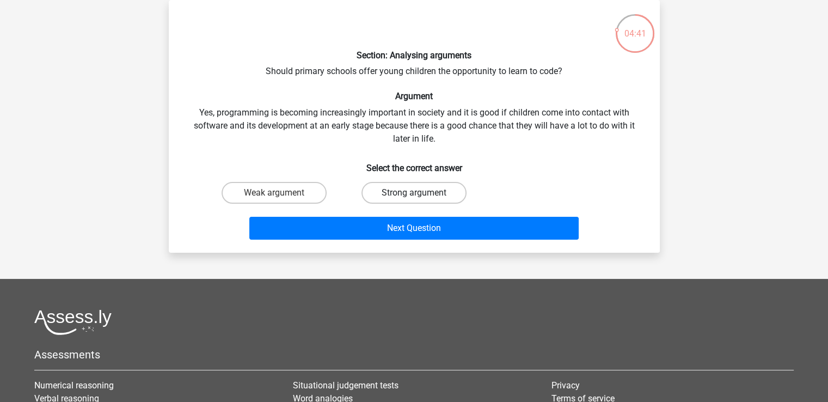
click at [414, 190] on label "Strong argument" at bounding box center [413, 193] width 105 height 22
click at [414, 193] on input "Strong argument" at bounding box center [417, 196] width 7 height 7
radio input "true"
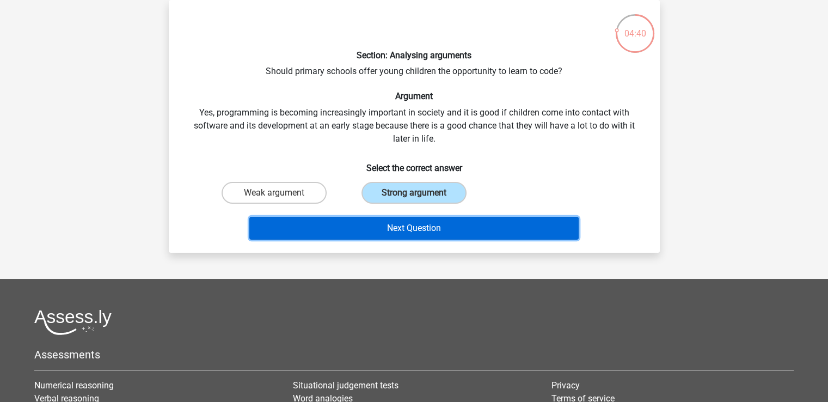
click at [414, 225] on button "Next Question" at bounding box center [413, 228] width 329 height 23
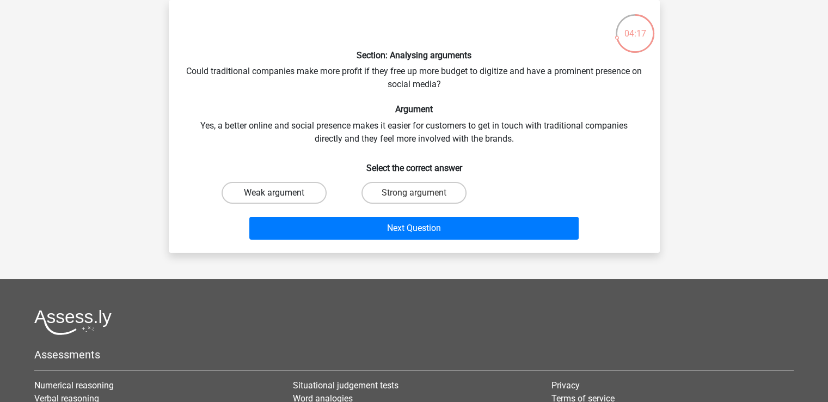
click at [312, 190] on label "Weak argument" at bounding box center [274, 193] width 105 height 22
click at [281, 193] on input "Weak argument" at bounding box center [277, 196] width 7 height 7
radio input "true"
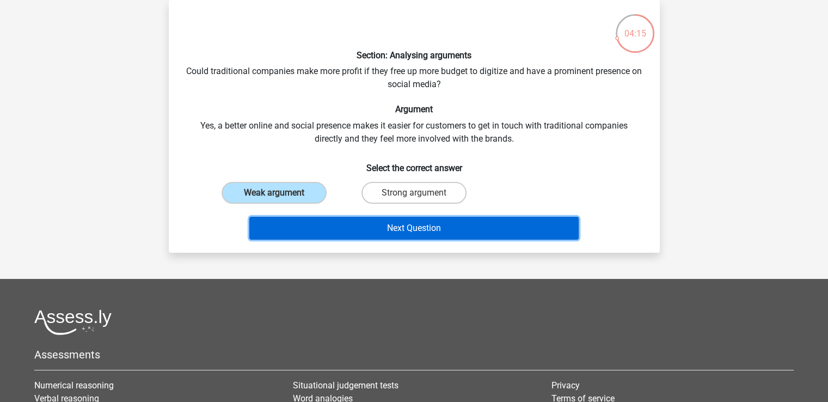
click at [334, 225] on button "Next Question" at bounding box center [413, 228] width 329 height 23
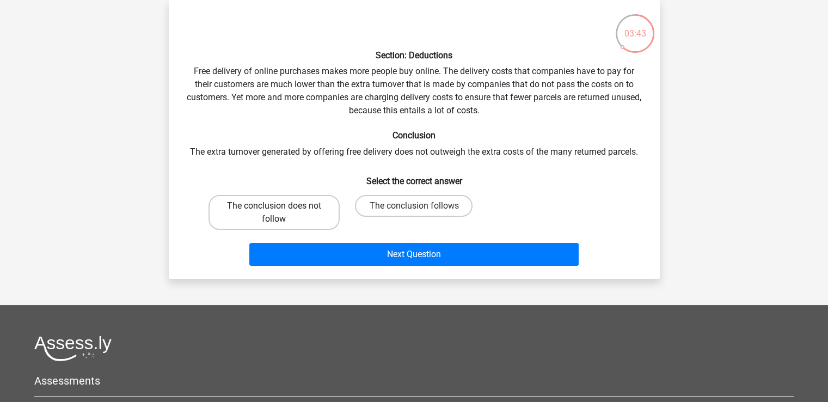
click at [246, 221] on label "The conclusion does not follow" at bounding box center [274, 212] width 131 height 35
click at [274, 213] on input "The conclusion does not follow" at bounding box center [277, 209] width 7 height 7
radio input "true"
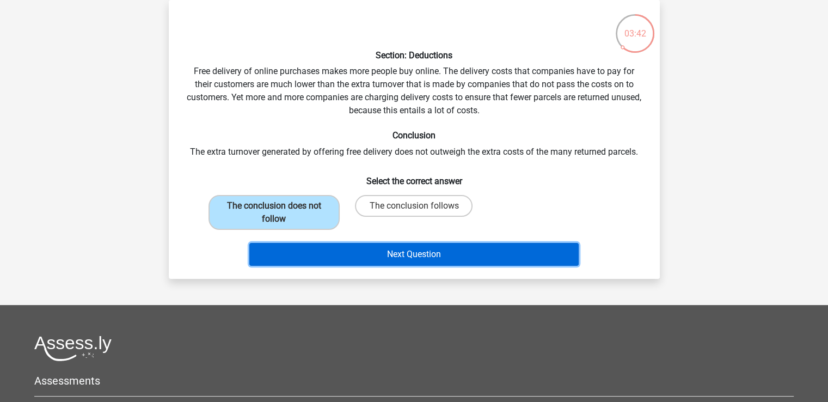
click at [298, 253] on button "Next Question" at bounding box center [413, 254] width 329 height 23
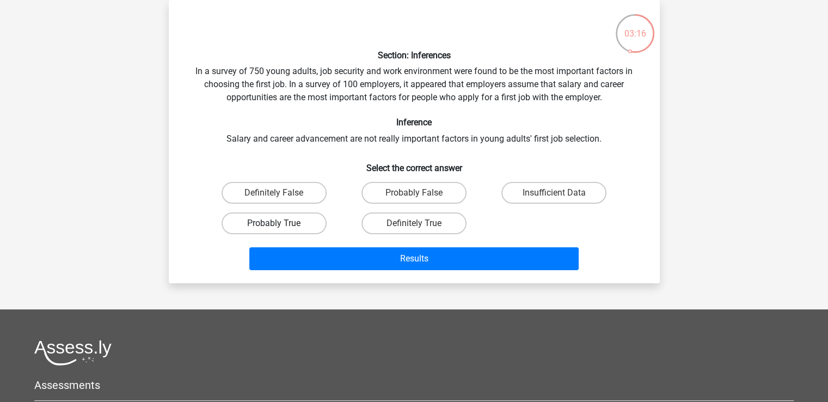
click at [296, 224] on label "Probably True" at bounding box center [274, 223] width 105 height 22
click at [281, 224] on input "Probably True" at bounding box center [277, 226] width 7 height 7
radio input "true"
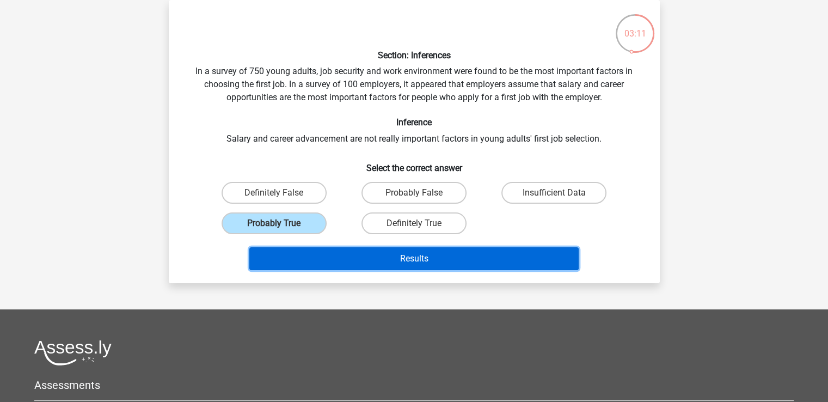
click at [429, 253] on button "Results" at bounding box center [413, 258] width 329 height 23
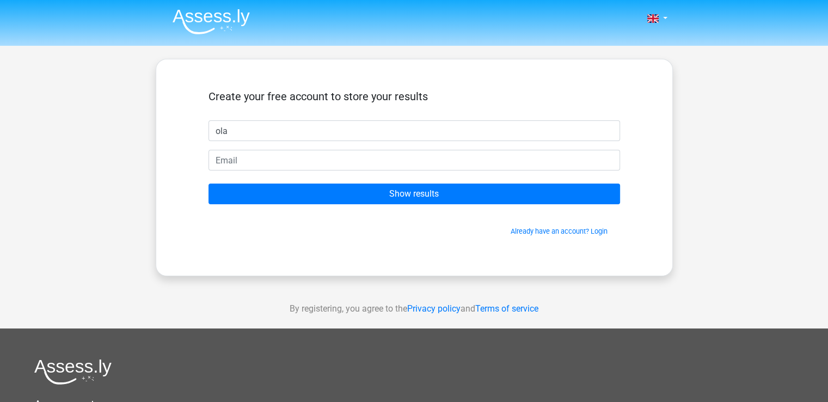
type input "Oladeji"
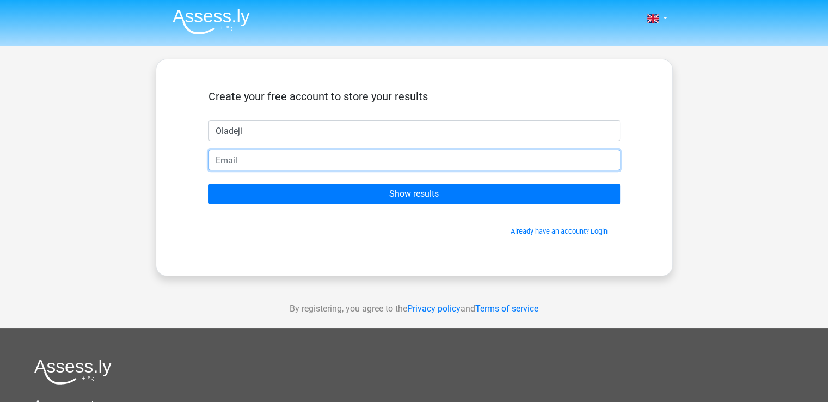
click at [313, 169] on input "email" at bounding box center [415, 160] width 412 height 21
type input "oladejialu@gmail.com"
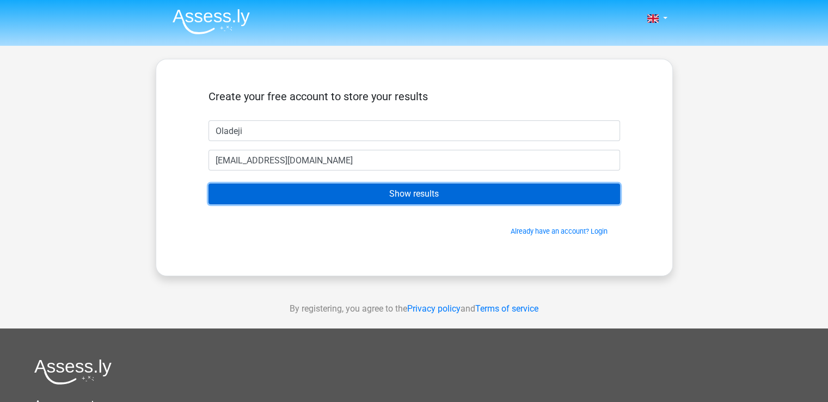
click at [317, 187] on input "Show results" at bounding box center [415, 193] width 412 height 21
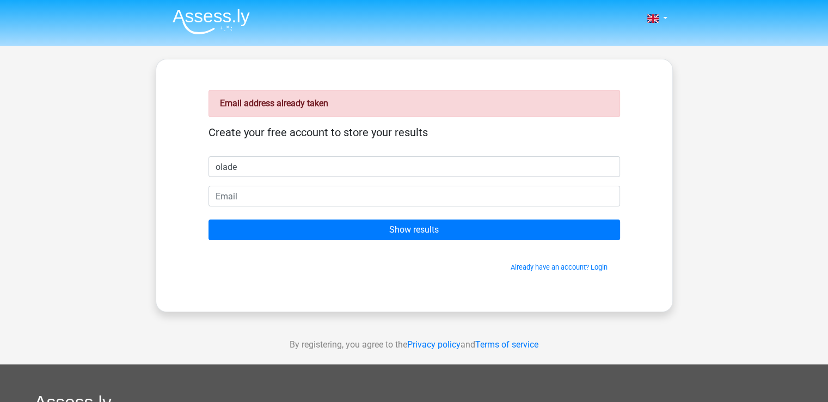
type input "Oladeji"
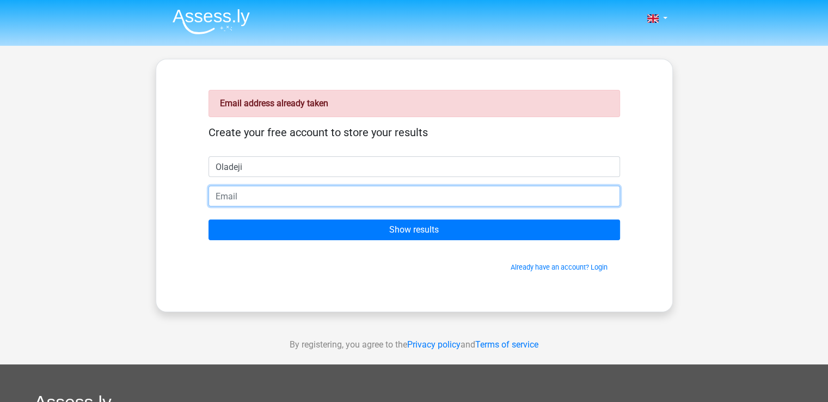
click at [228, 201] on input "email" at bounding box center [415, 196] width 412 height 21
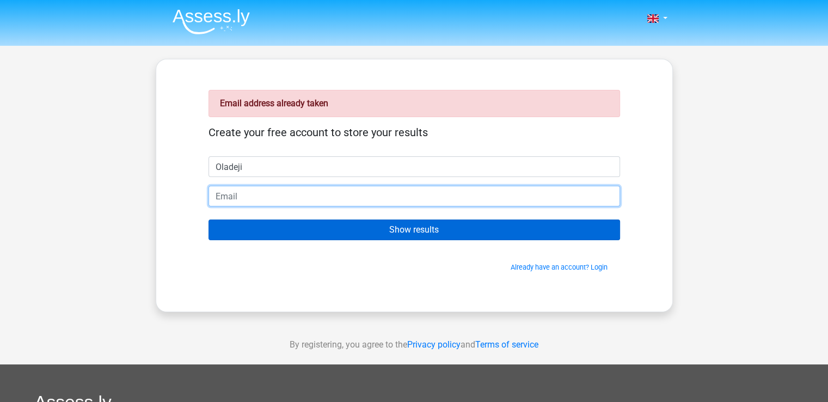
type input "[EMAIL_ADDRESS][DOMAIN_NAME]"
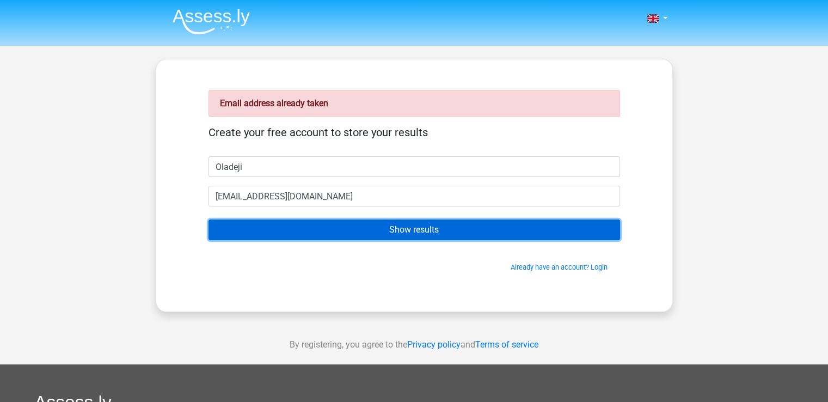
click at [328, 228] on input "Show results" at bounding box center [415, 229] width 412 height 21
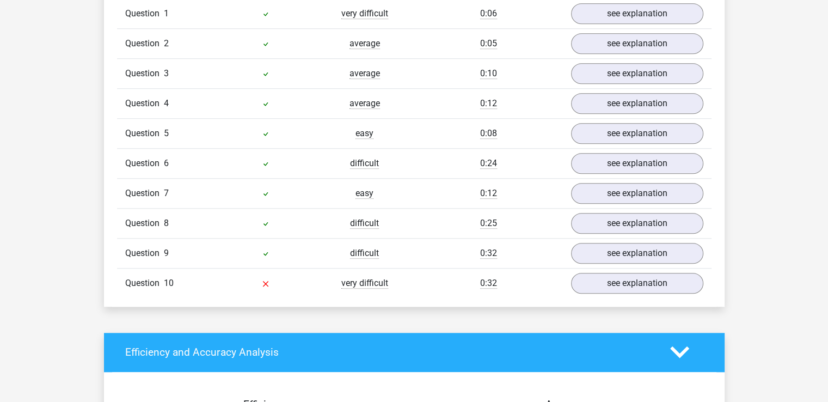
click at [92, 327] on div "Go premium [GEOGRAPHIC_DATA] [EMAIL_ADDRESS][DOMAIN_NAME]" at bounding box center [414, 258] width 828 height 2365
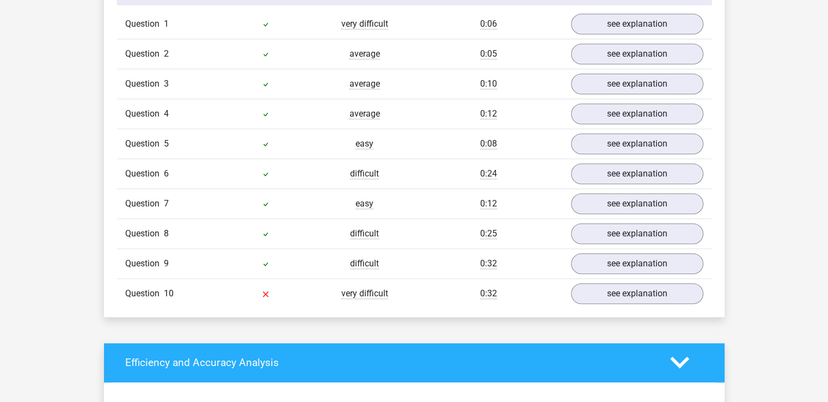
scroll to position [918, 0]
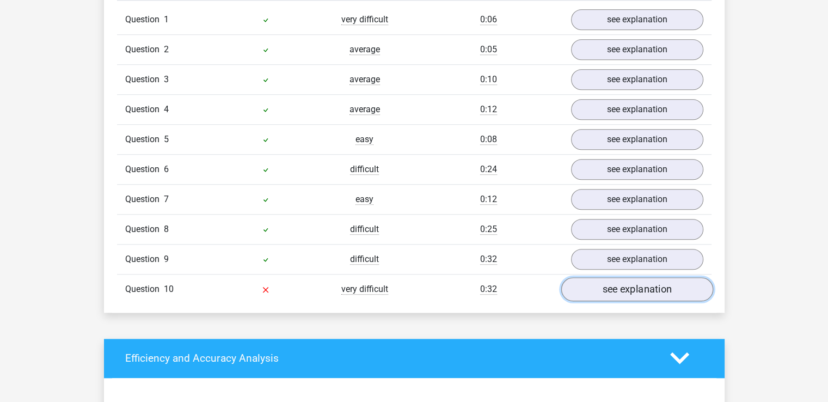
click at [628, 283] on link "see explanation" at bounding box center [637, 289] width 152 height 24
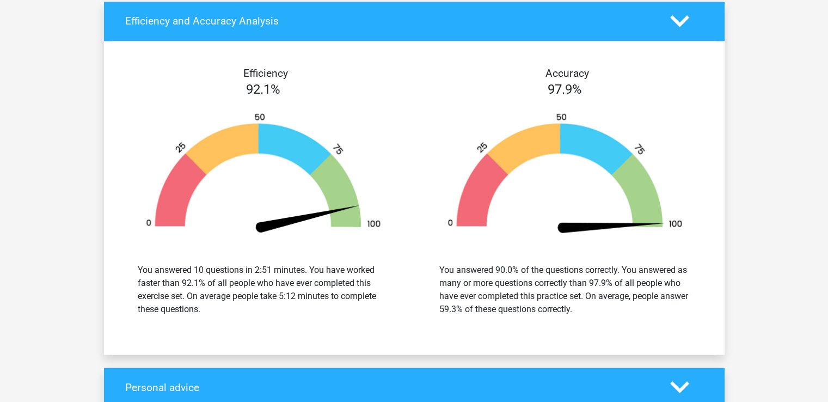
scroll to position [1716, 0]
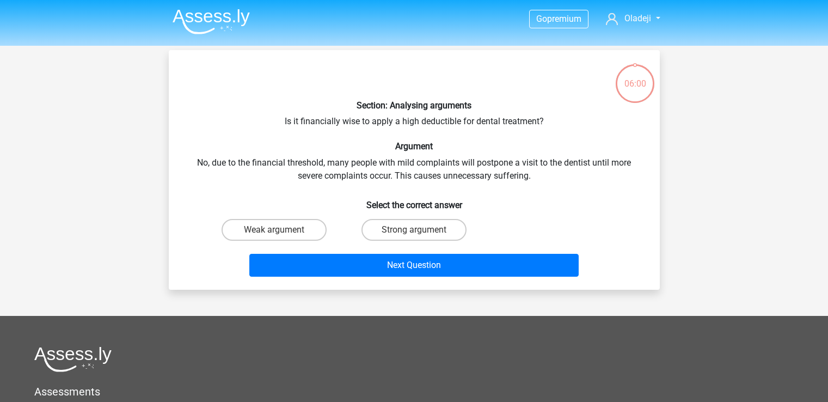
scroll to position [50, 0]
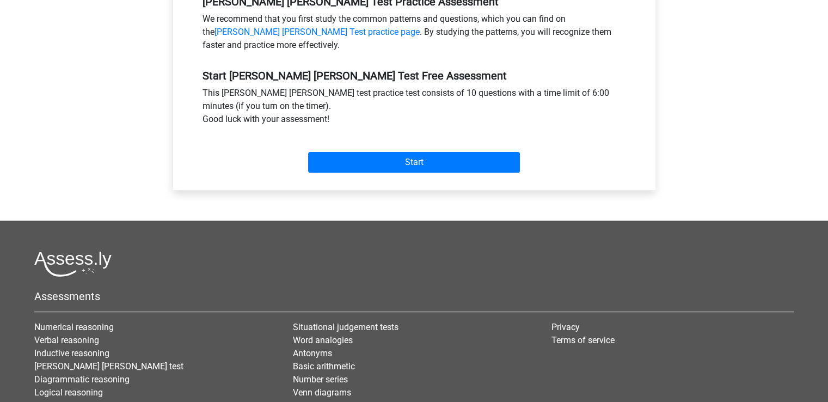
scroll to position [436, 0]
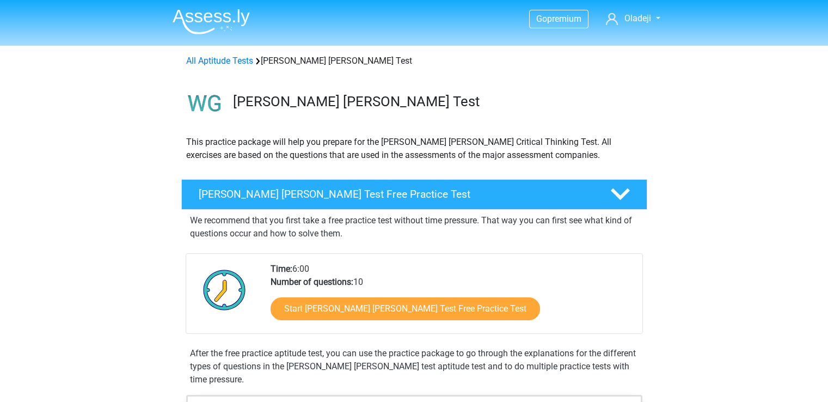
scroll to position [145, 0]
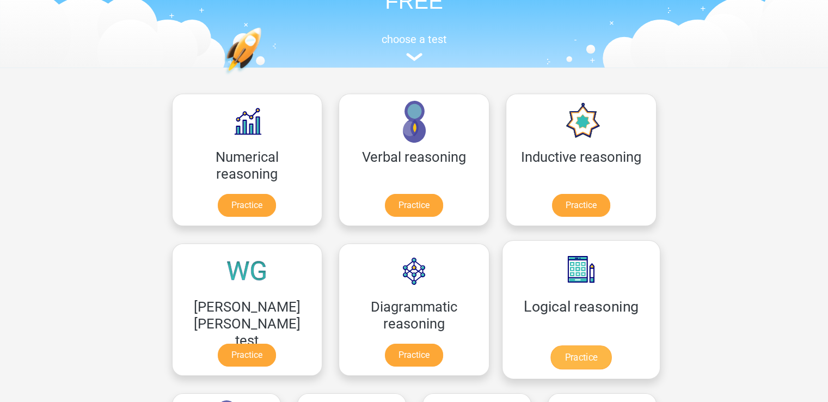
scroll to position [72, 0]
